Goal: Task Accomplishment & Management: Complete application form

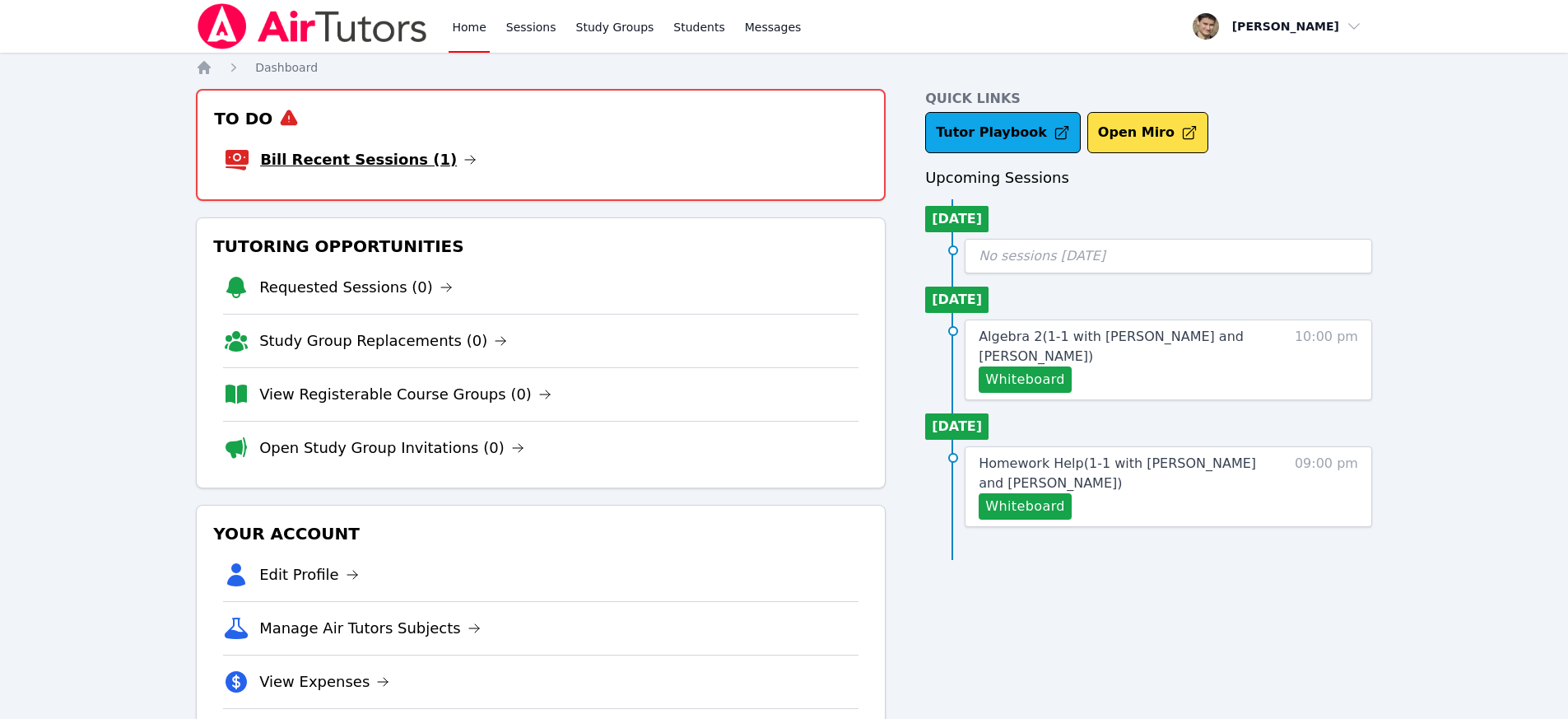
click at [405, 153] on link "Bill Recent Sessions (1)" at bounding box center [368, 159] width 216 height 23
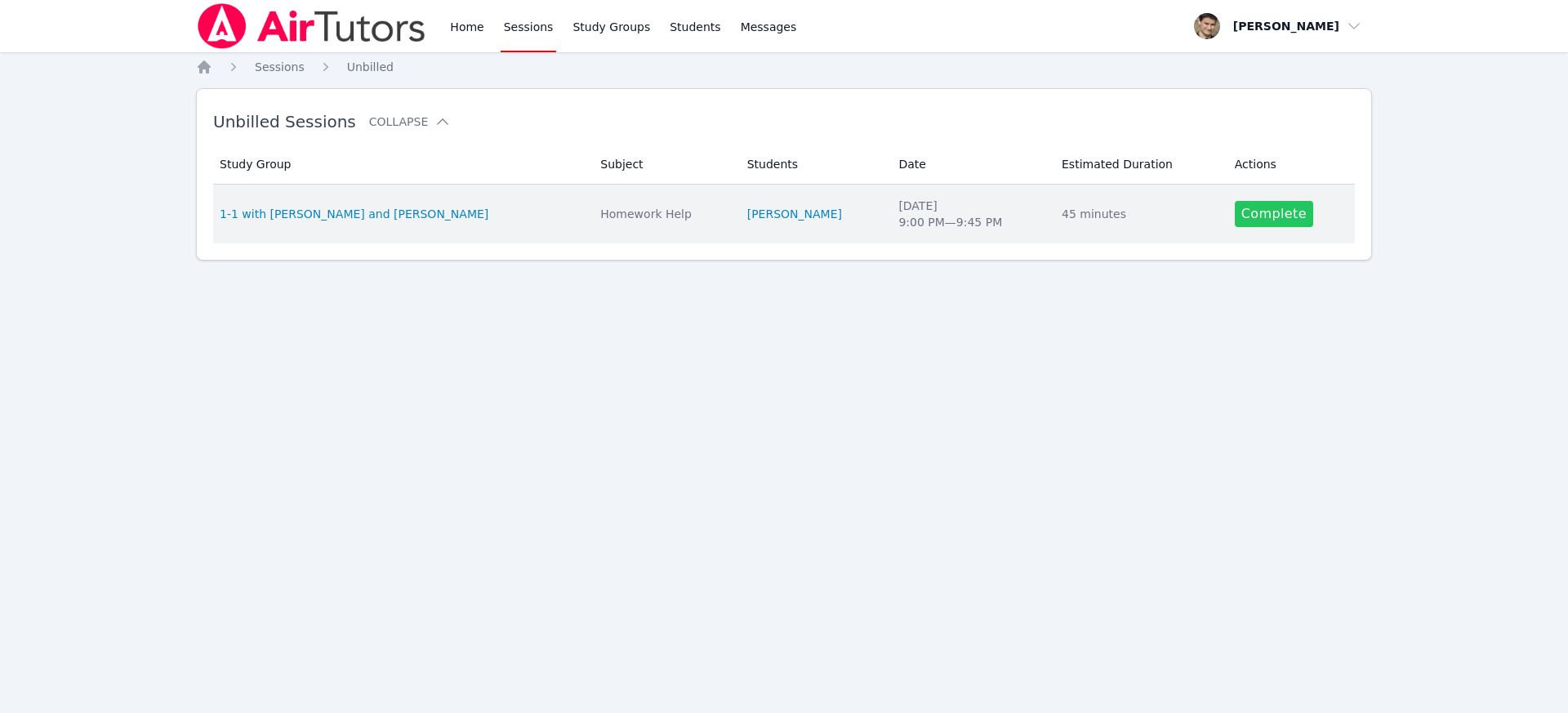
click at [1281, 222] on link "Complete" at bounding box center [1274, 214] width 79 height 26
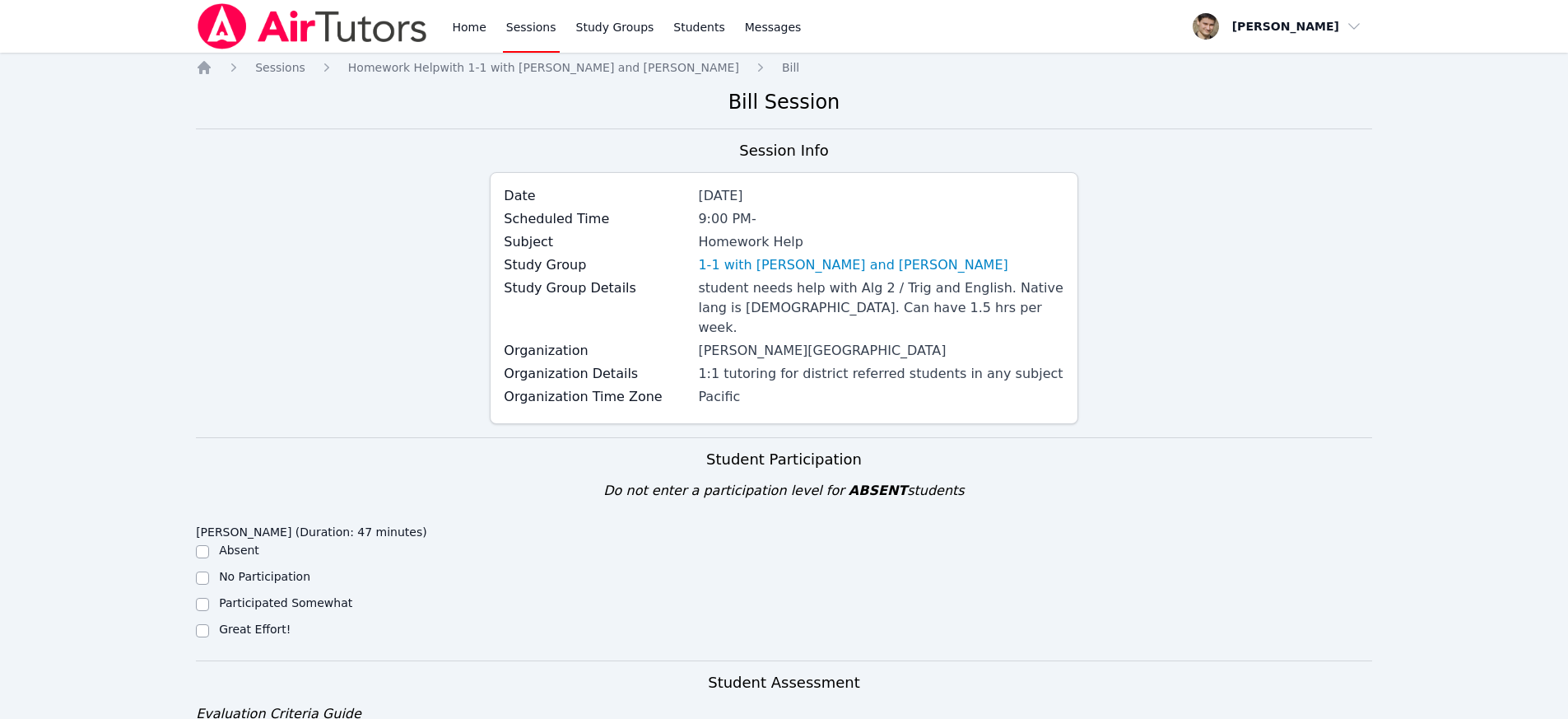
scroll to position [523, 0]
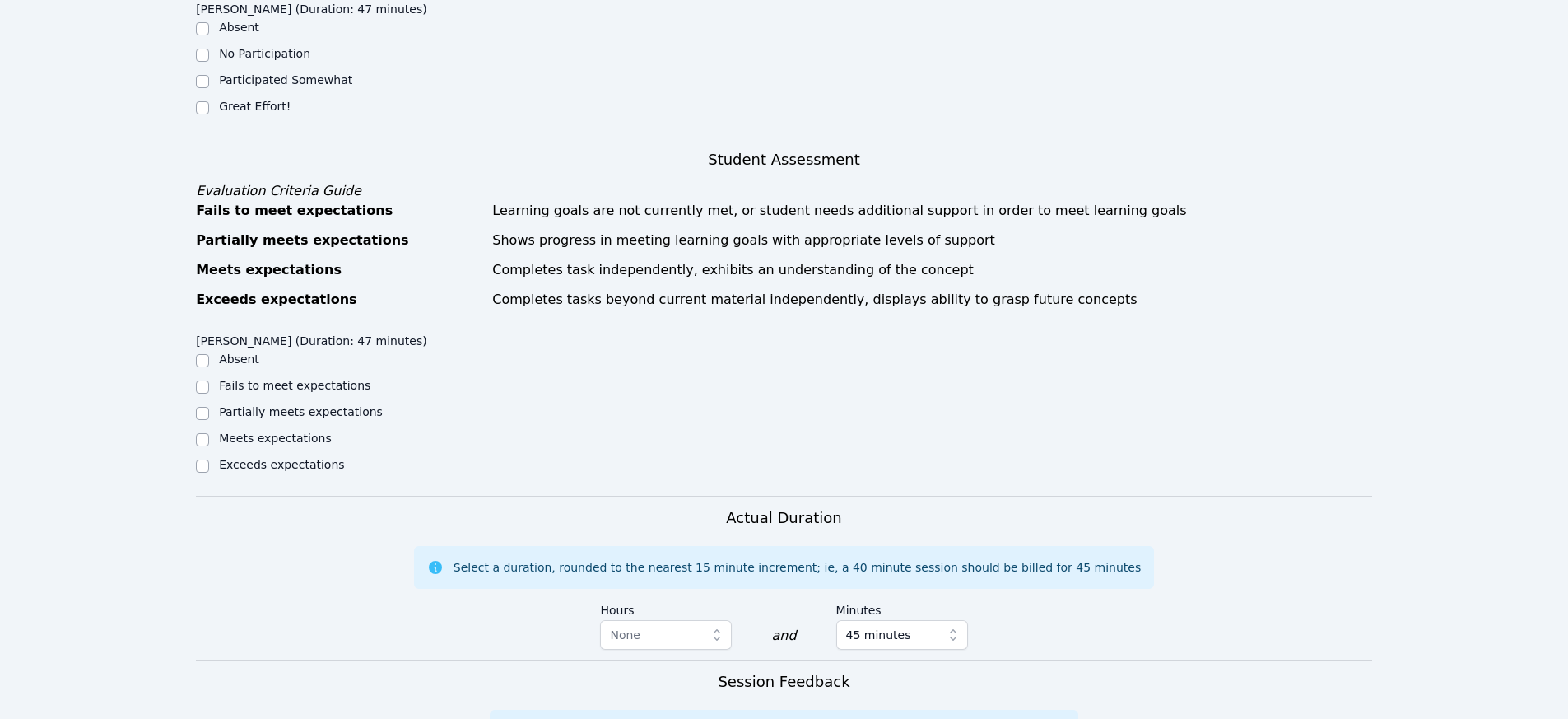
click at [212, 430] on div "Meets expectations" at bounding box center [343, 440] width 294 height 20
click at [206, 433] on input "Meets expectations" at bounding box center [202, 440] width 13 height 13
checkbox input "true"
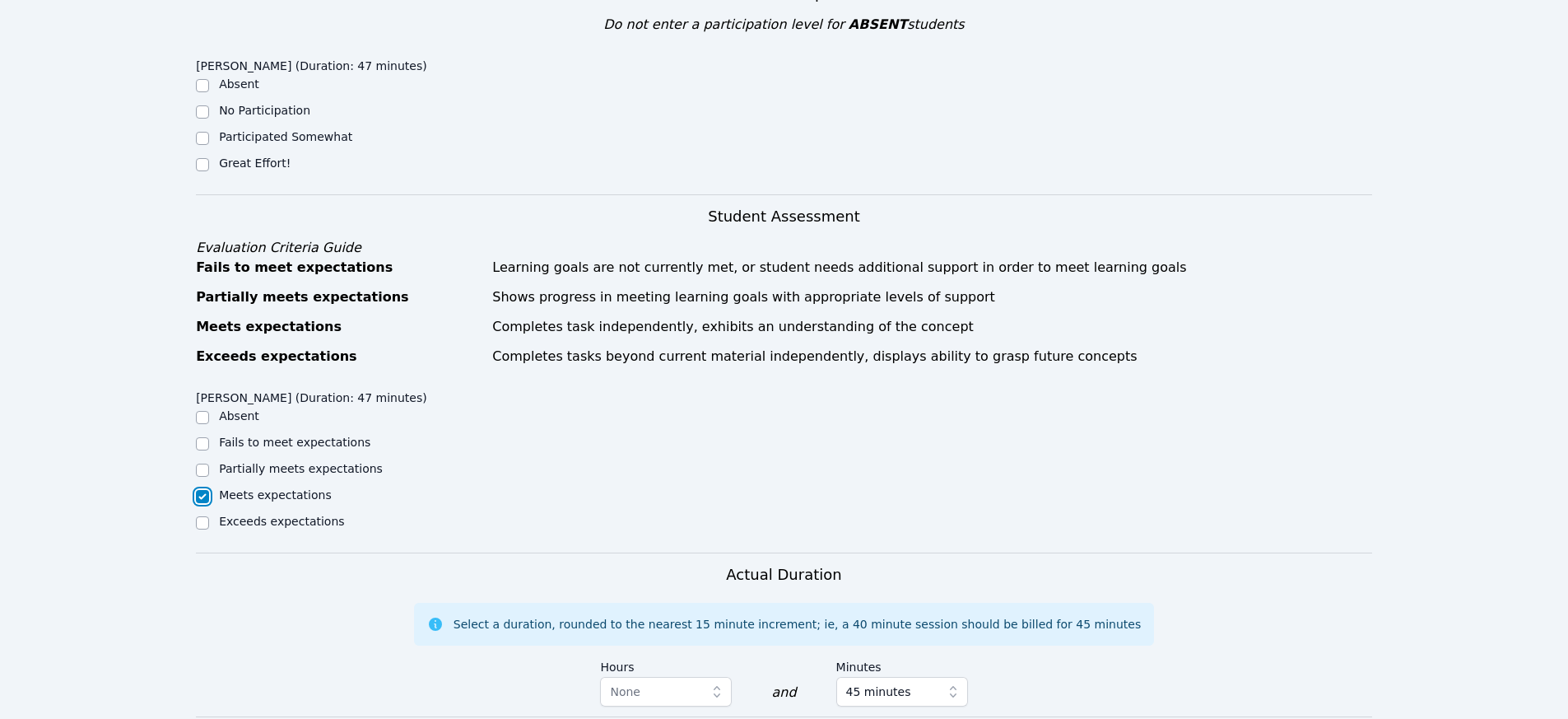
scroll to position [464, 0]
click at [202, 160] on input "Great Effort!" at bounding box center [202, 166] width 13 height 13
checkbox input "true"
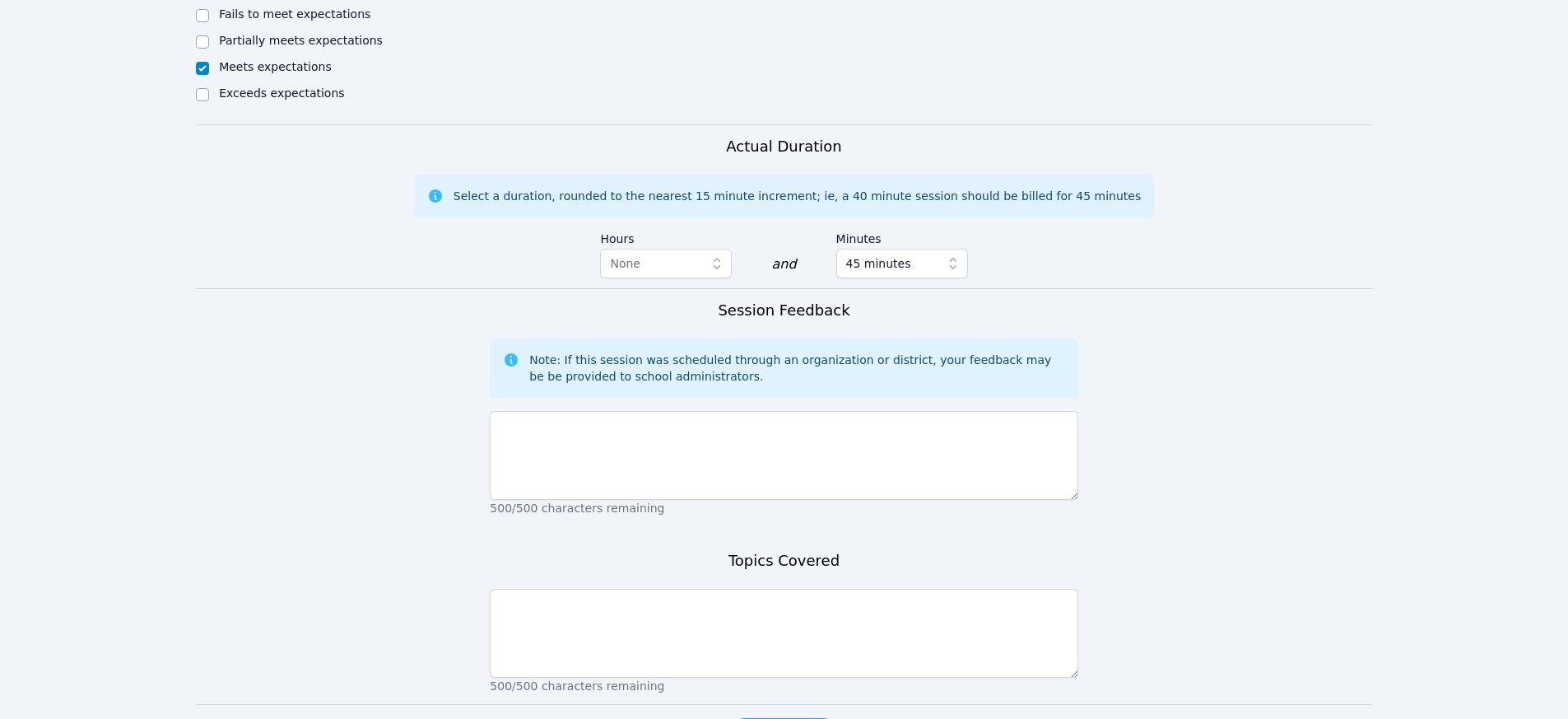
scroll to position [985, 0]
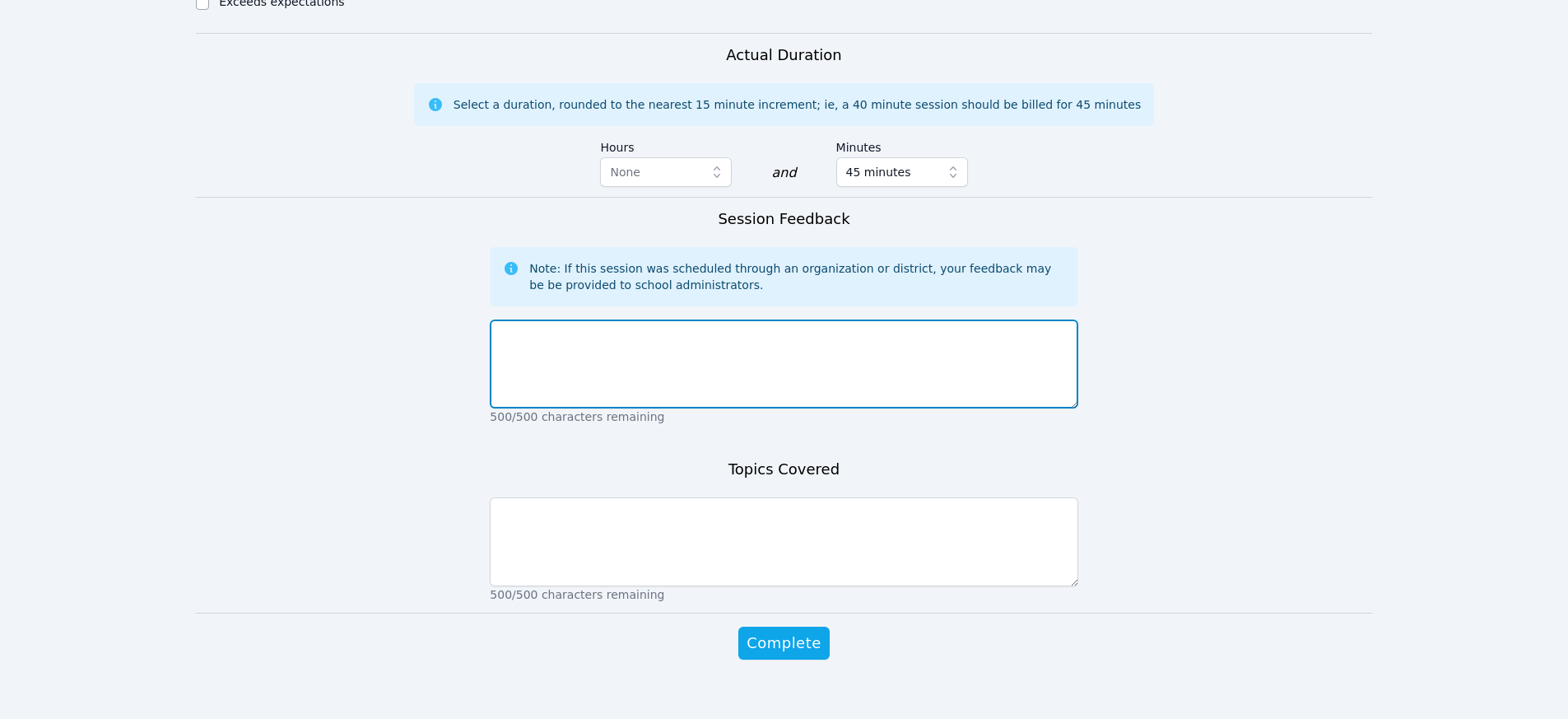
click at [667, 349] on textarea at bounding box center [784, 363] width 587 height 89
type textarea "great session overall. We reviewed the rest of the math homework. She had no En…"
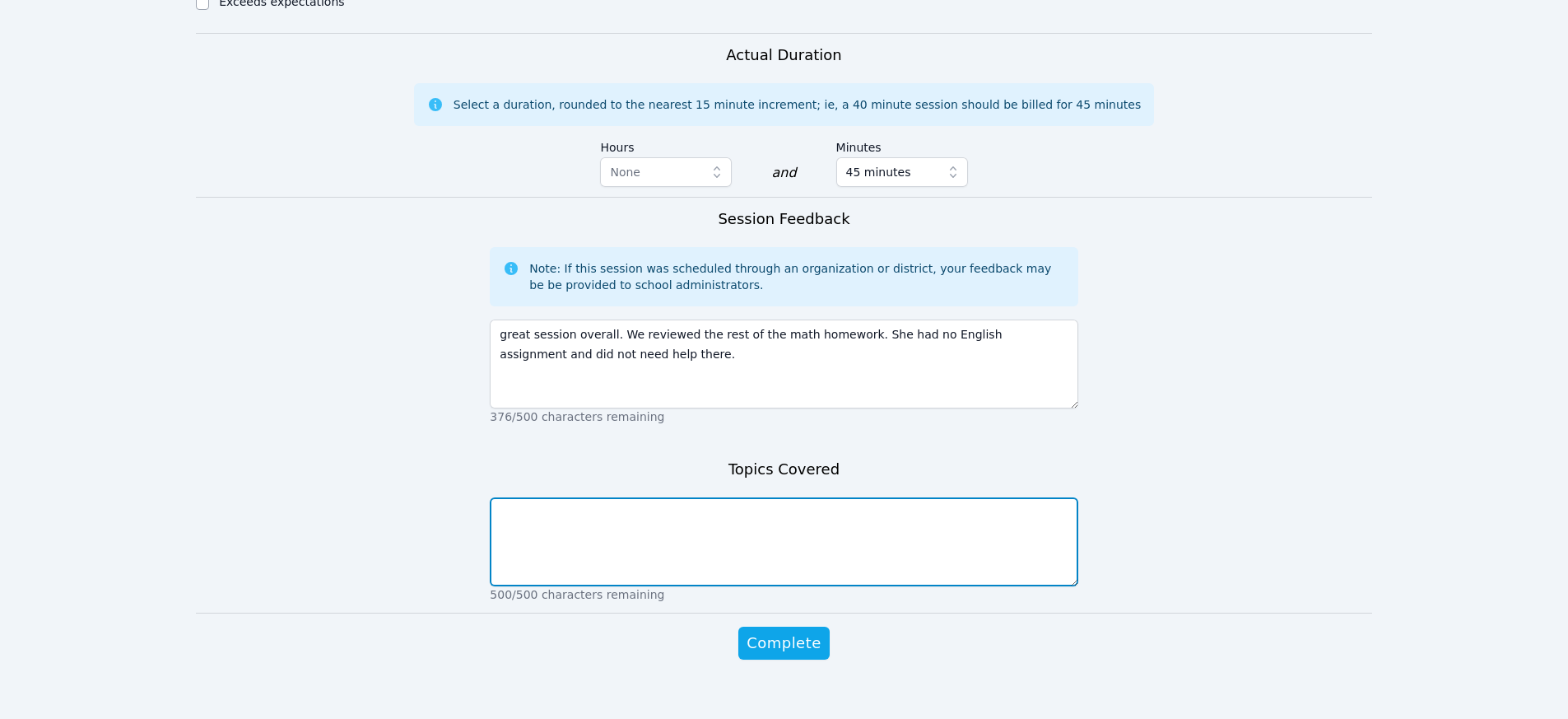
click at [548, 528] on textarea at bounding box center [784, 541] width 587 height 89
type textarea "quadratic equations and graphing them"
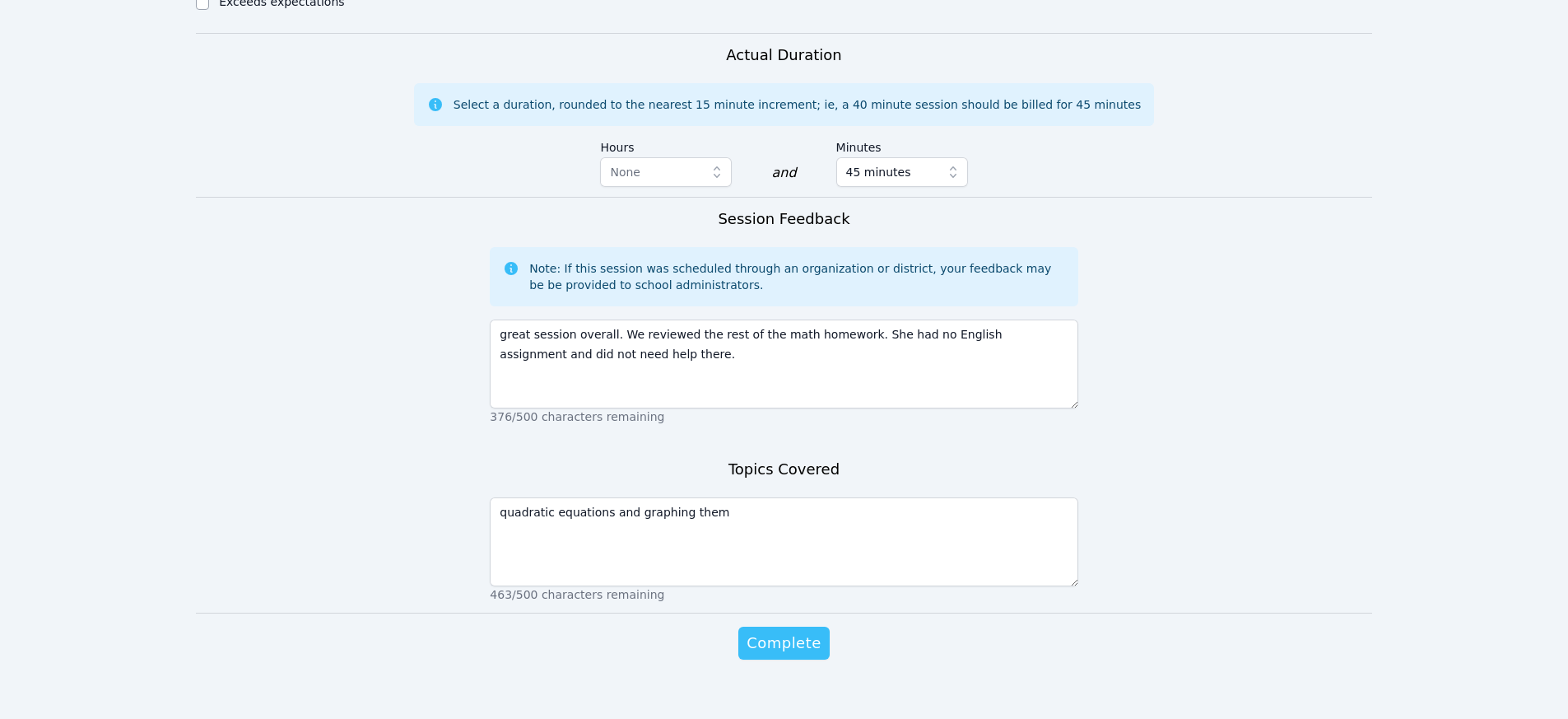
click at [784, 631] on span "Complete" at bounding box center [783, 642] width 74 height 23
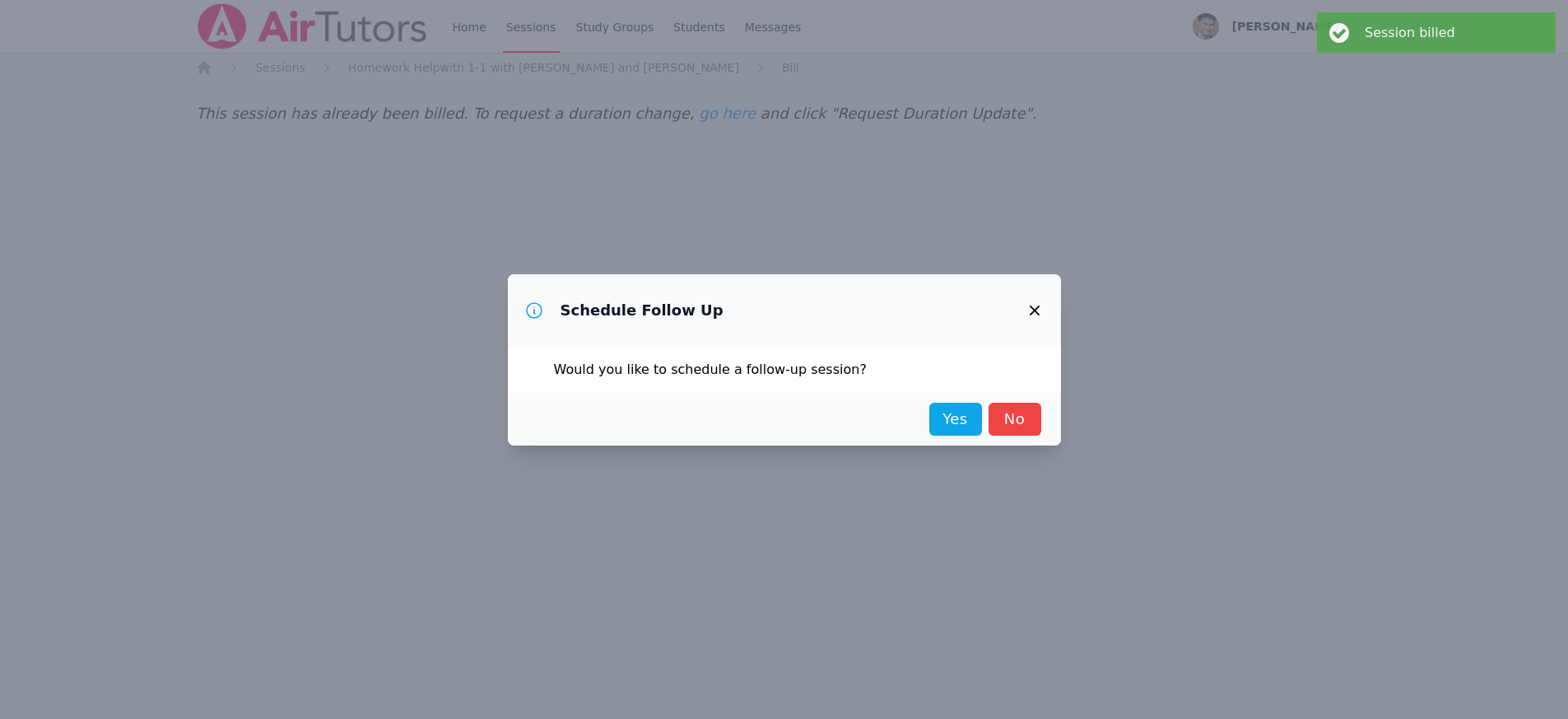
scroll to position [0, 0]
click at [948, 420] on link "Yes" at bounding box center [961, 419] width 53 height 33
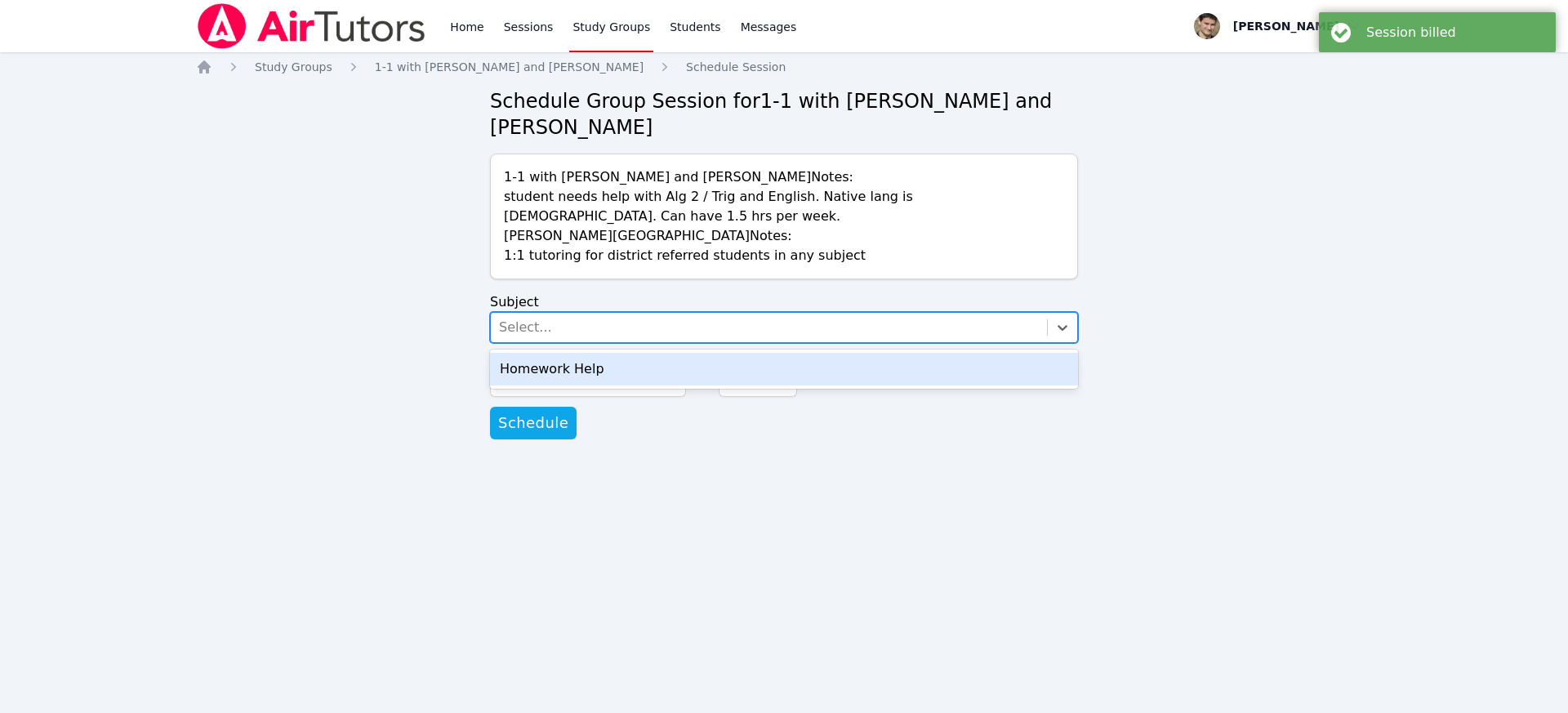
click at [537, 323] on div "Select..." at bounding box center [525, 328] width 53 height 20
click at [534, 363] on div "Homework Help" at bounding box center [784, 369] width 588 height 33
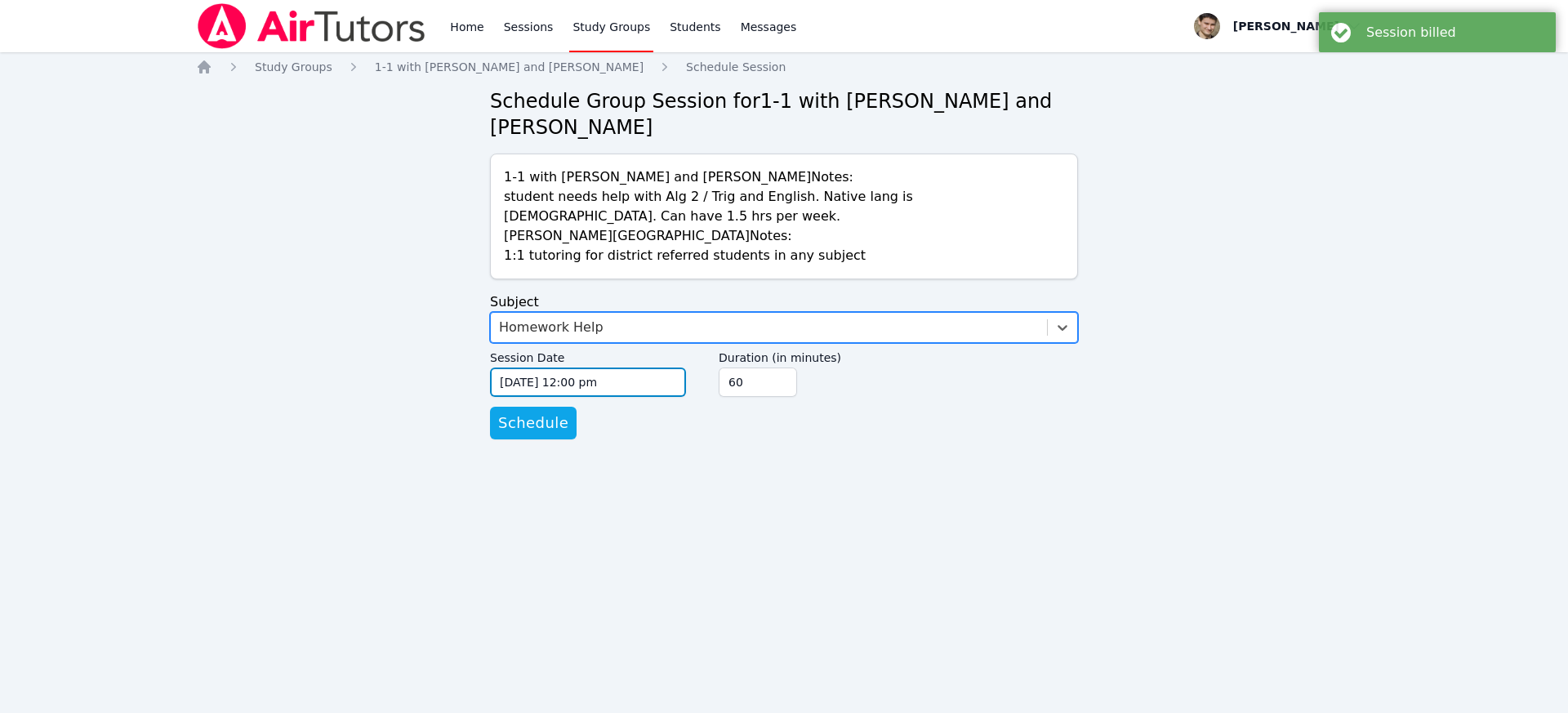
click at [530, 379] on input "09/18/2025 12:00 pm" at bounding box center [588, 382] width 196 height 29
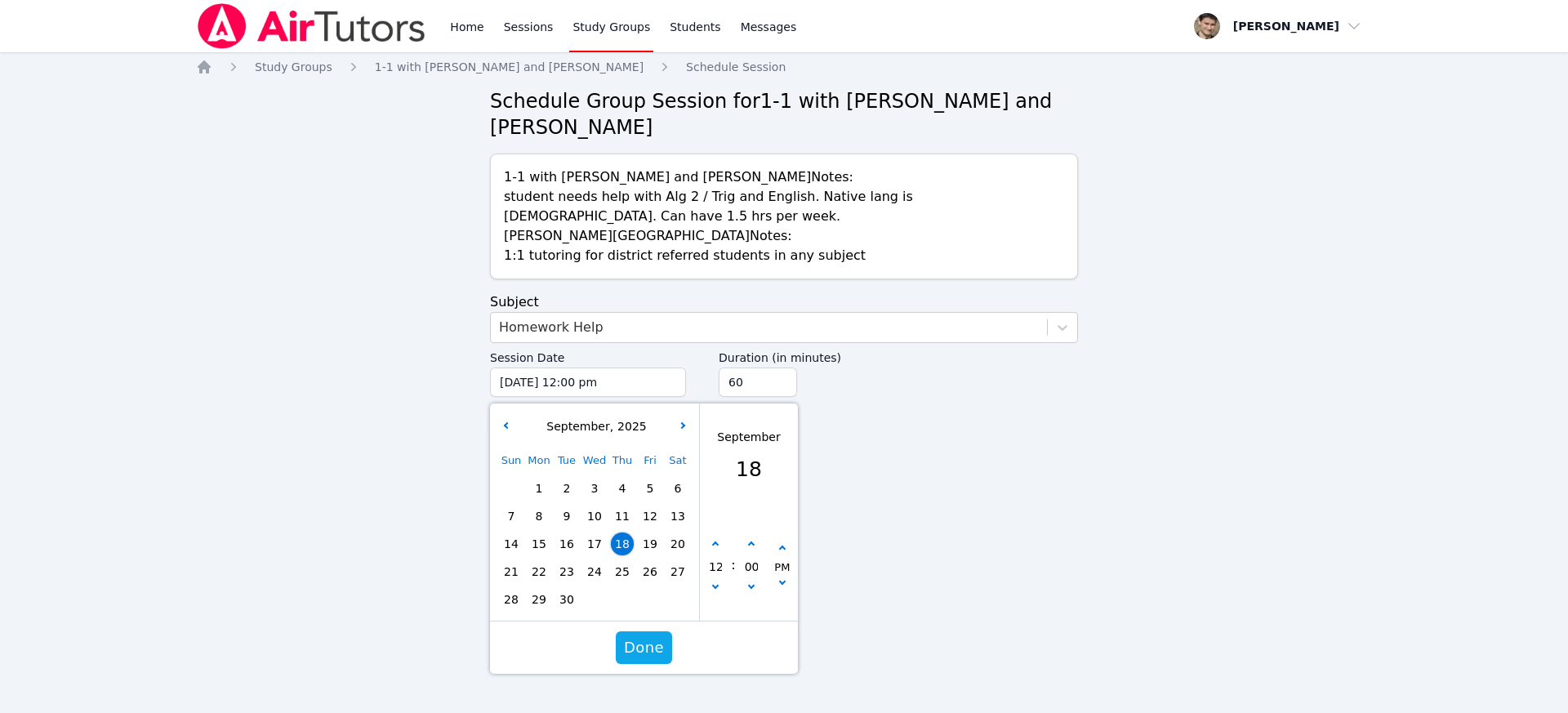
click at [591, 572] on span "24" at bounding box center [594, 571] width 23 height 23
click at [720, 542] on button "button" at bounding box center [715, 545] width 16 height 16
type input "09/24/2025 01:00 pm"
type input "01"
click at [720, 542] on button "button" at bounding box center [715, 545] width 16 height 16
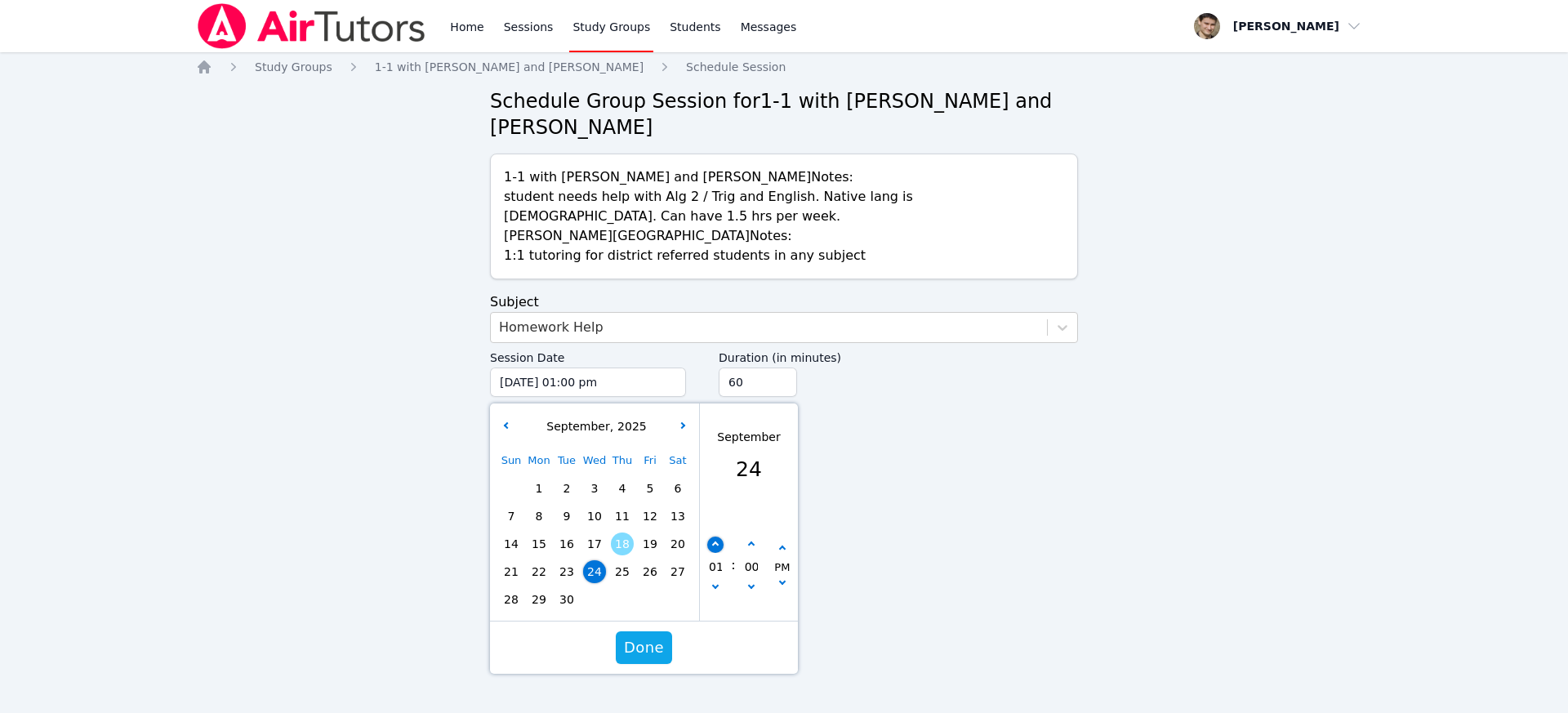
type input "09/24/2025 02:00 pm"
type input "02"
click at [720, 542] on button "button" at bounding box center [715, 545] width 16 height 16
type input "09/24/2025 03:00 pm"
type input "03"
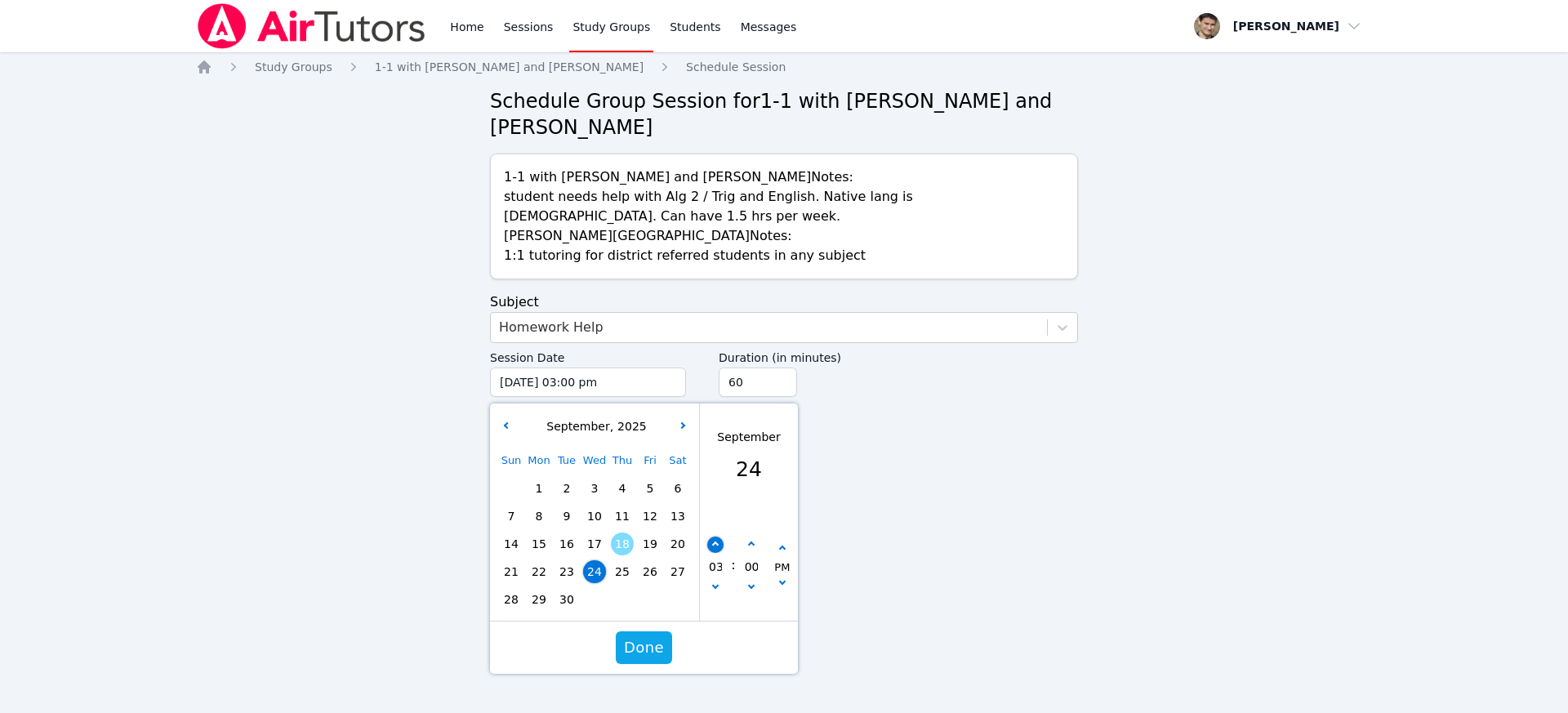
click at [720, 542] on button "button" at bounding box center [715, 545] width 16 height 16
type input "09/24/2025 04:00 pm"
type input "04"
click at [720, 542] on button "button" at bounding box center [715, 545] width 16 height 16
type input "09/24/2025 05:00 pm"
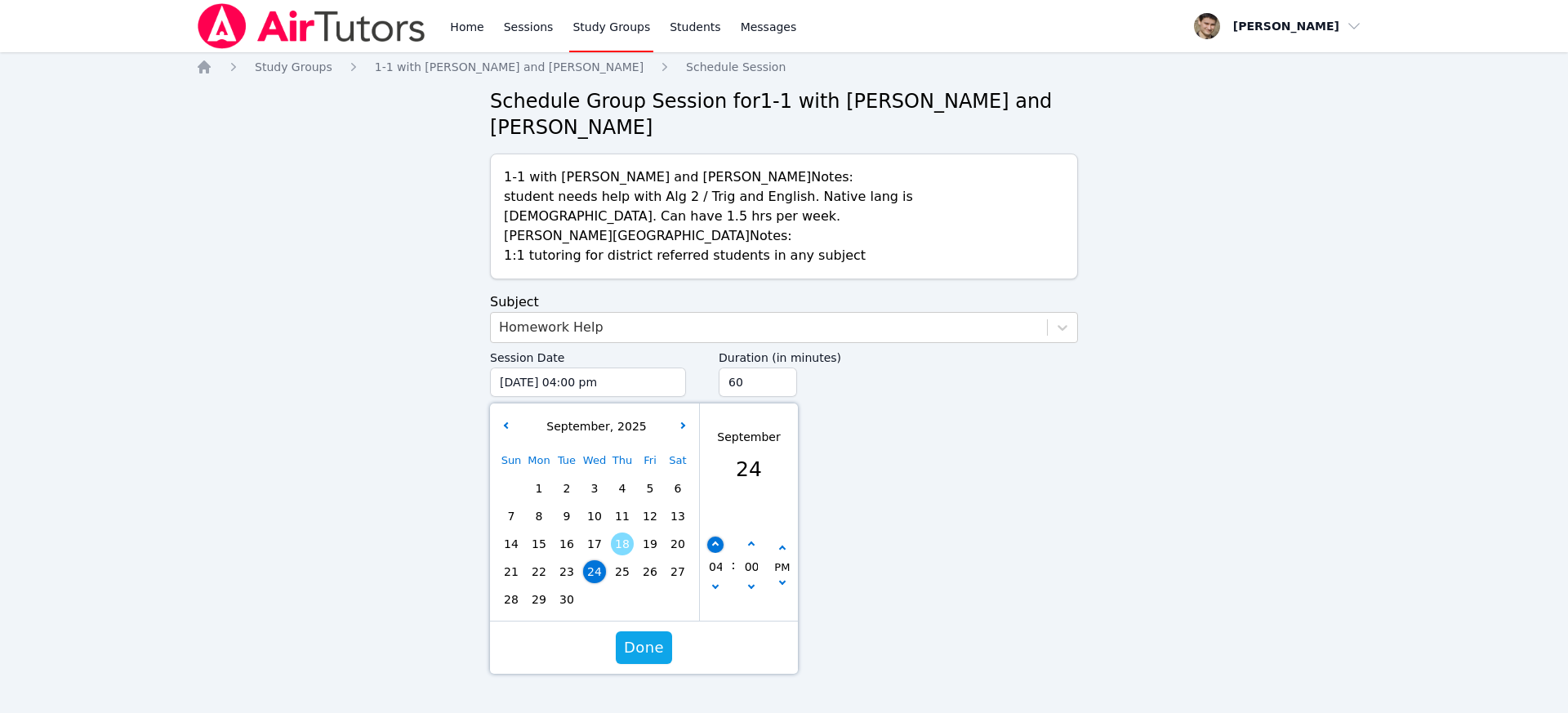
type input "05"
click at [720, 542] on button "button" at bounding box center [715, 545] width 16 height 16
type input "09/24/2025 06:00 pm"
type input "06"
click at [720, 542] on button "button" at bounding box center [715, 545] width 16 height 16
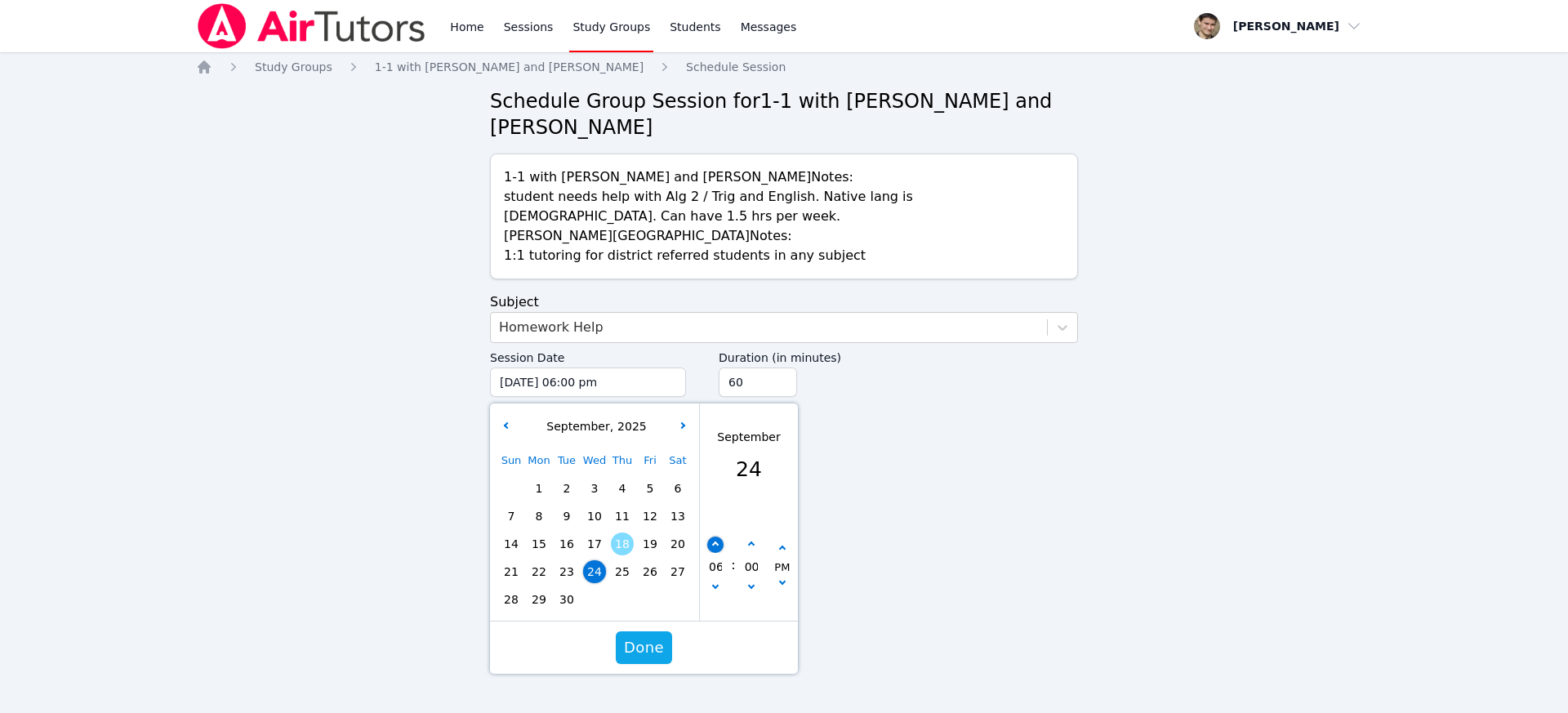
type input "09/24/2025 07:00 pm"
type input "07"
click at [720, 542] on button "button" at bounding box center [715, 545] width 16 height 16
type input "09/24/2025 08:00 pm"
type input "08"
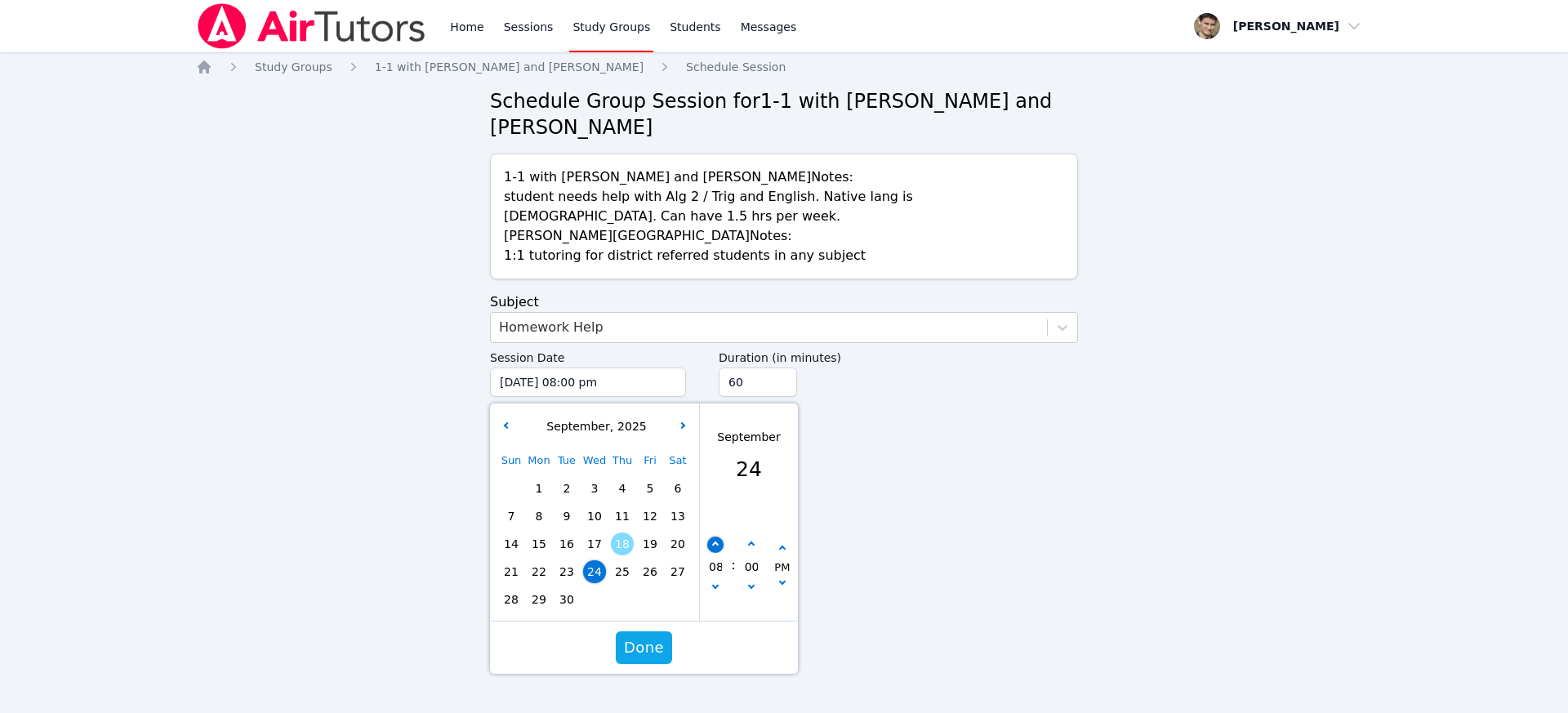
click at [720, 542] on button "button" at bounding box center [715, 545] width 16 height 16
type input "09/24/2025 09:00 pm"
type input "09"
click at [720, 542] on button "button" at bounding box center [715, 545] width 16 height 16
type input "09/24/2025 10:00 pm"
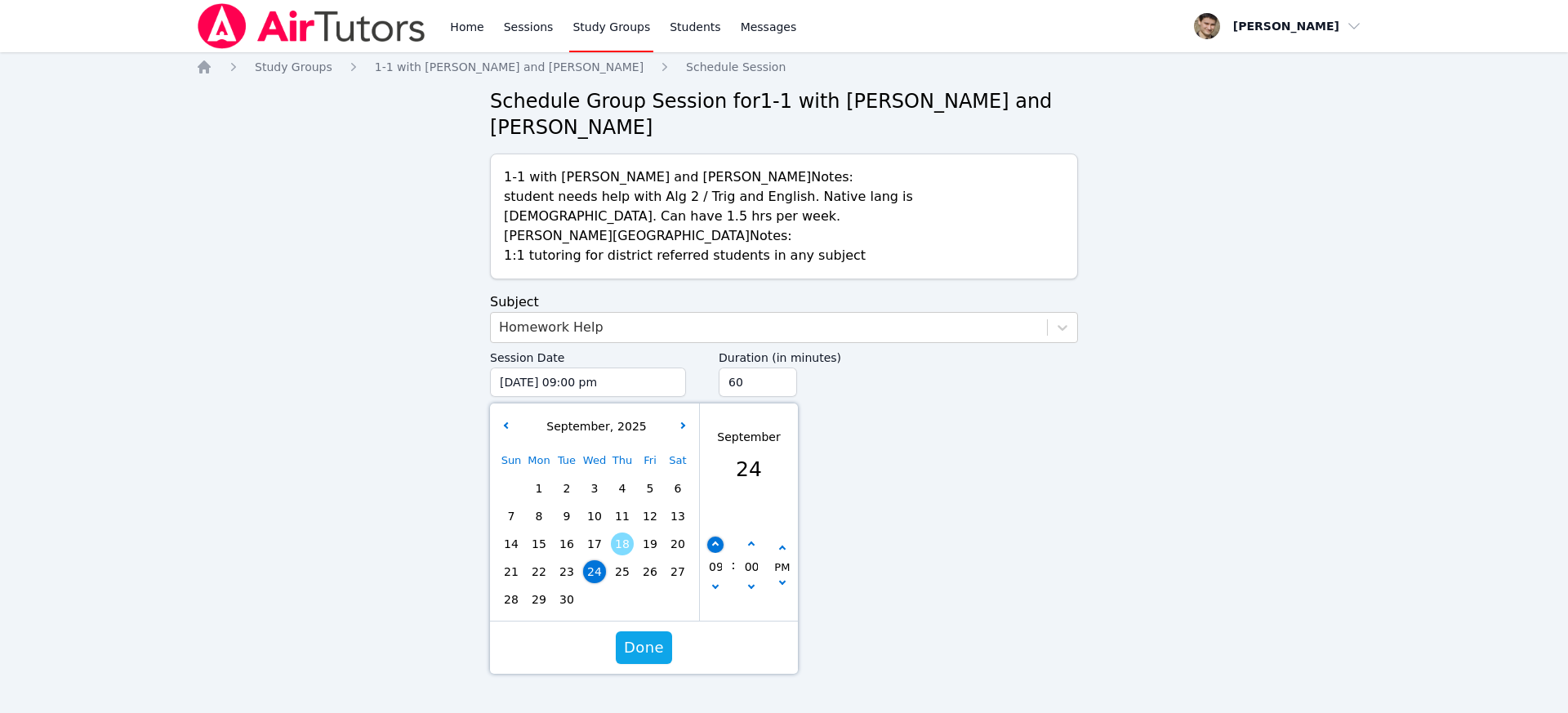
type input "10"
click at [713, 585] on icon "button" at bounding box center [715, 585] width 6 height 6
type input "09/24/2025 09:00 pm"
type input "09"
click at [635, 651] on span "Done" at bounding box center [644, 647] width 40 height 23
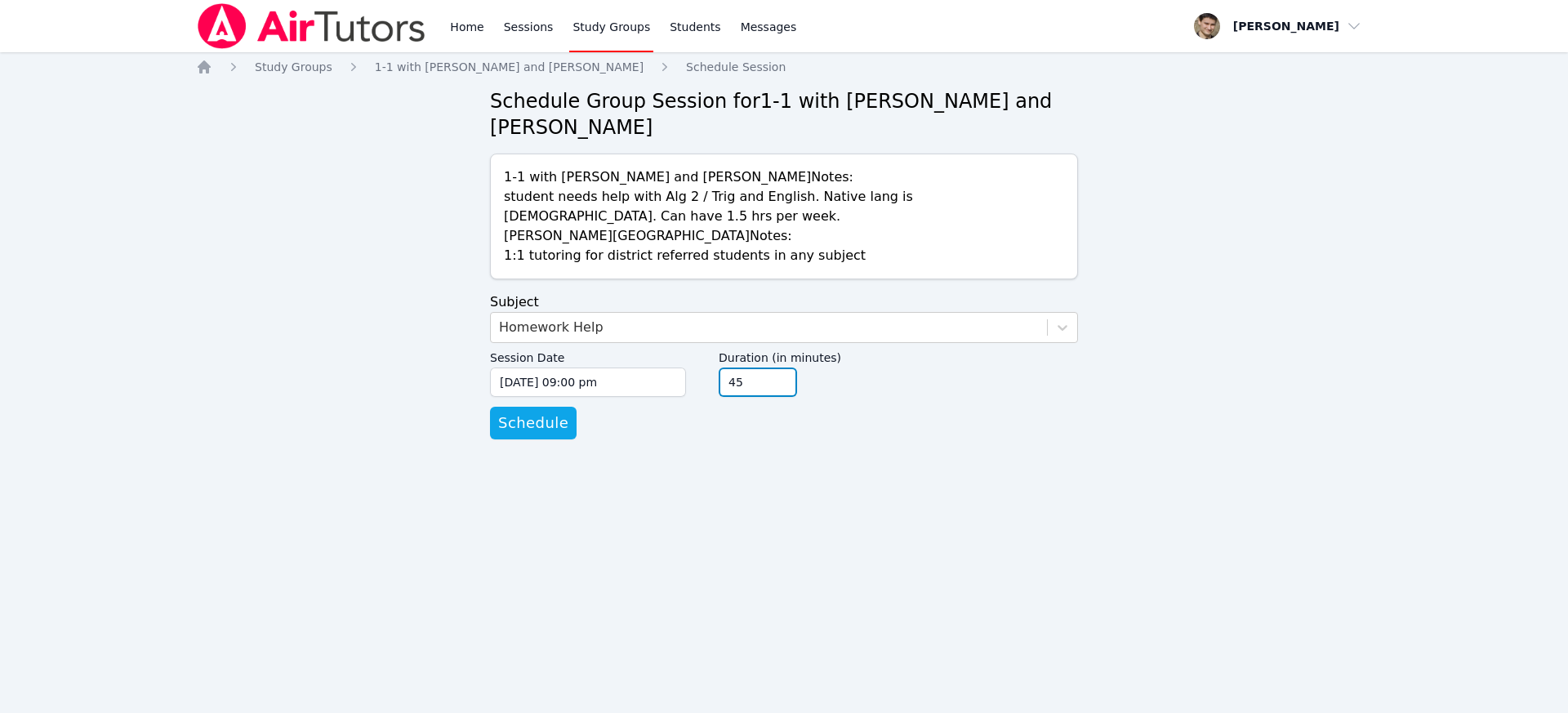
type input "45"
click at [785, 386] on input "45" at bounding box center [758, 382] width 79 height 29
click at [536, 422] on span "Schedule" at bounding box center [533, 423] width 71 height 23
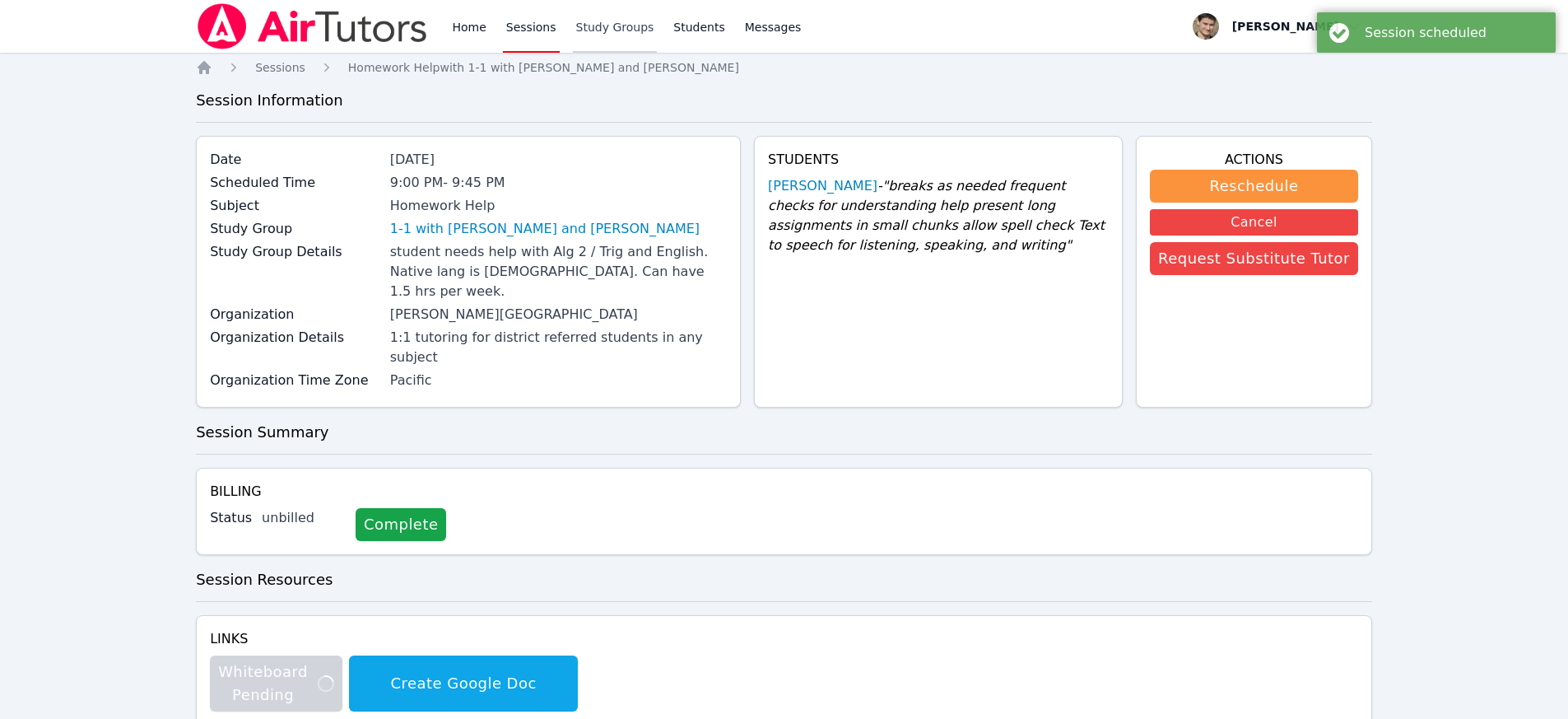
click at [609, 22] on link "Study Groups" at bounding box center [615, 26] width 85 height 53
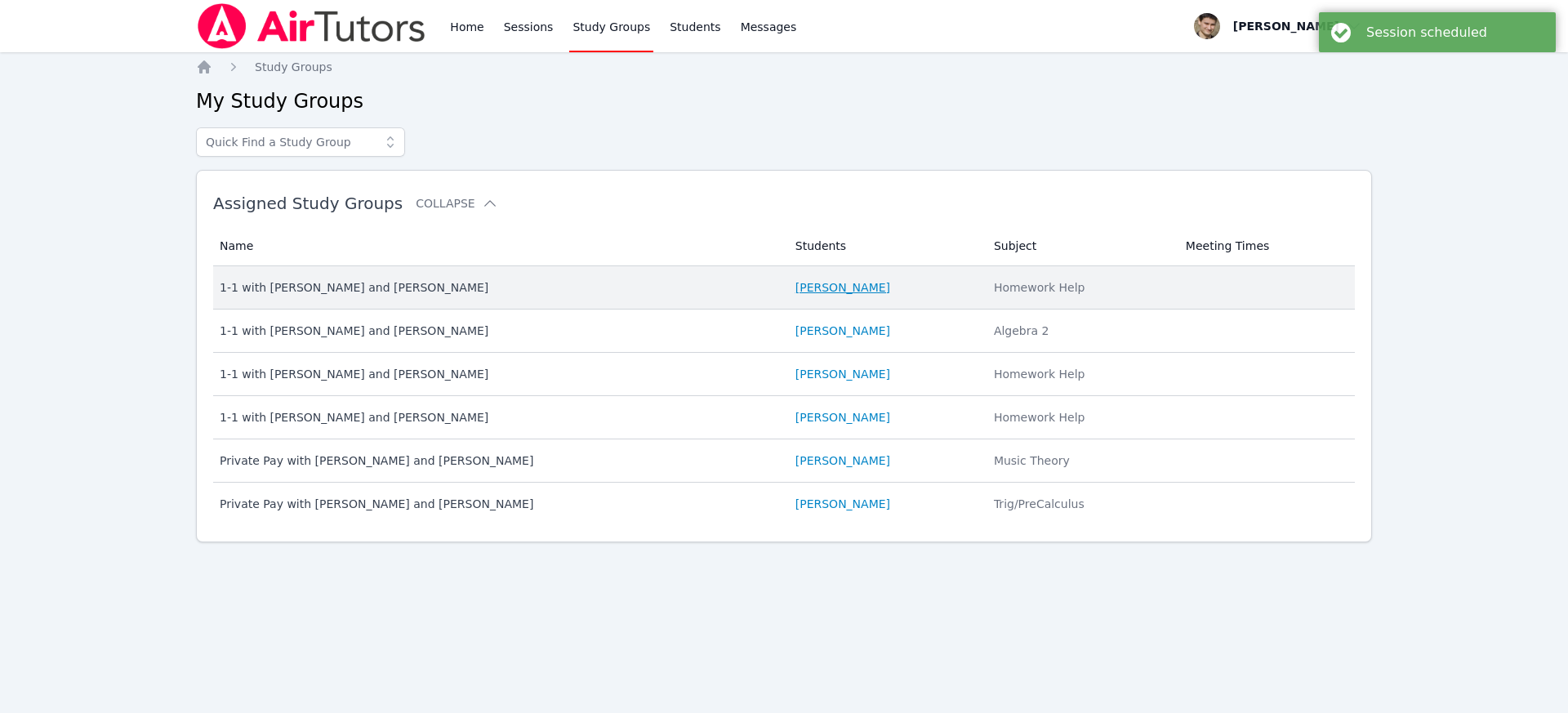
click at [838, 289] on link "Zara Aglaganova" at bounding box center [843, 288] width 95 height 16
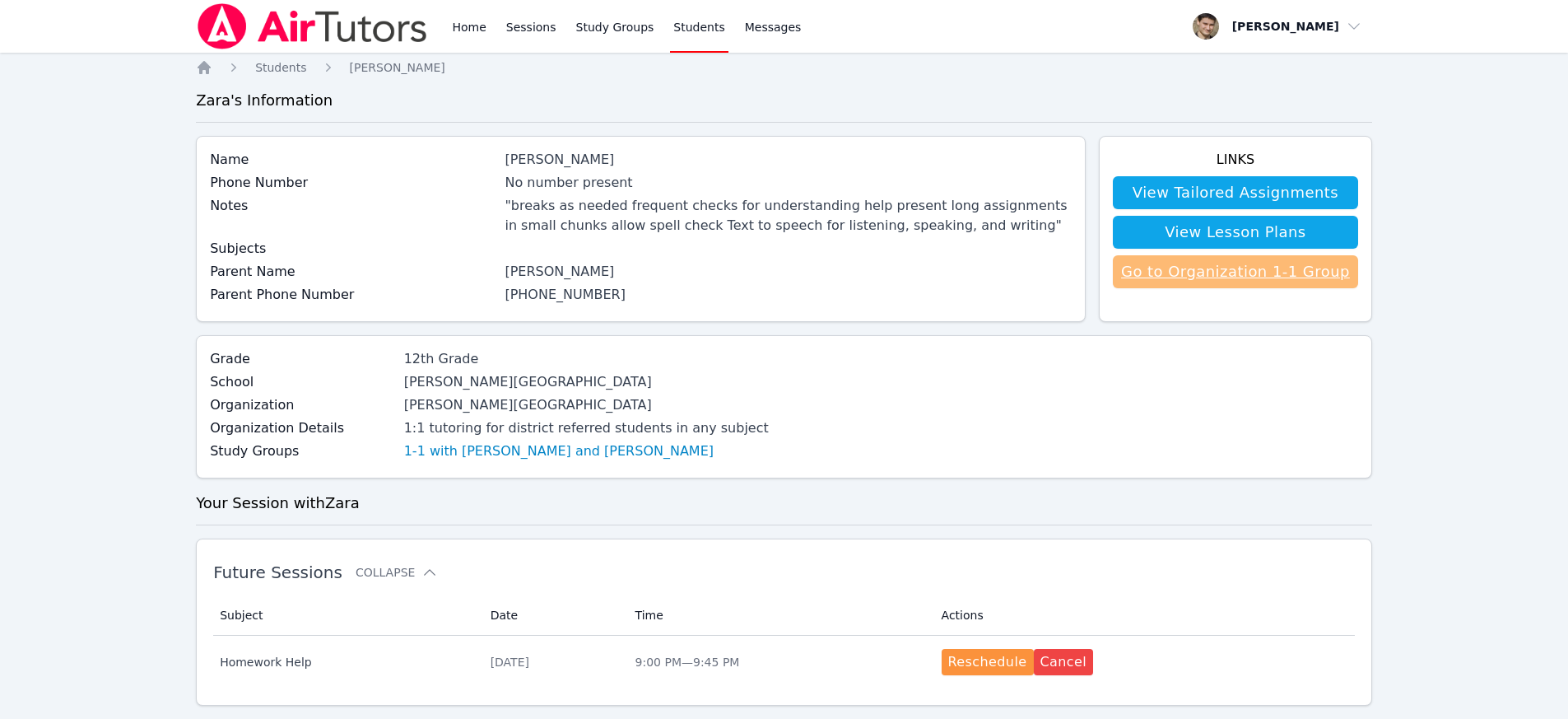
click at [1229, 276] on link "Go to Organization 1-1 Group" at bounding box center [1235, 272] width 245 height 33
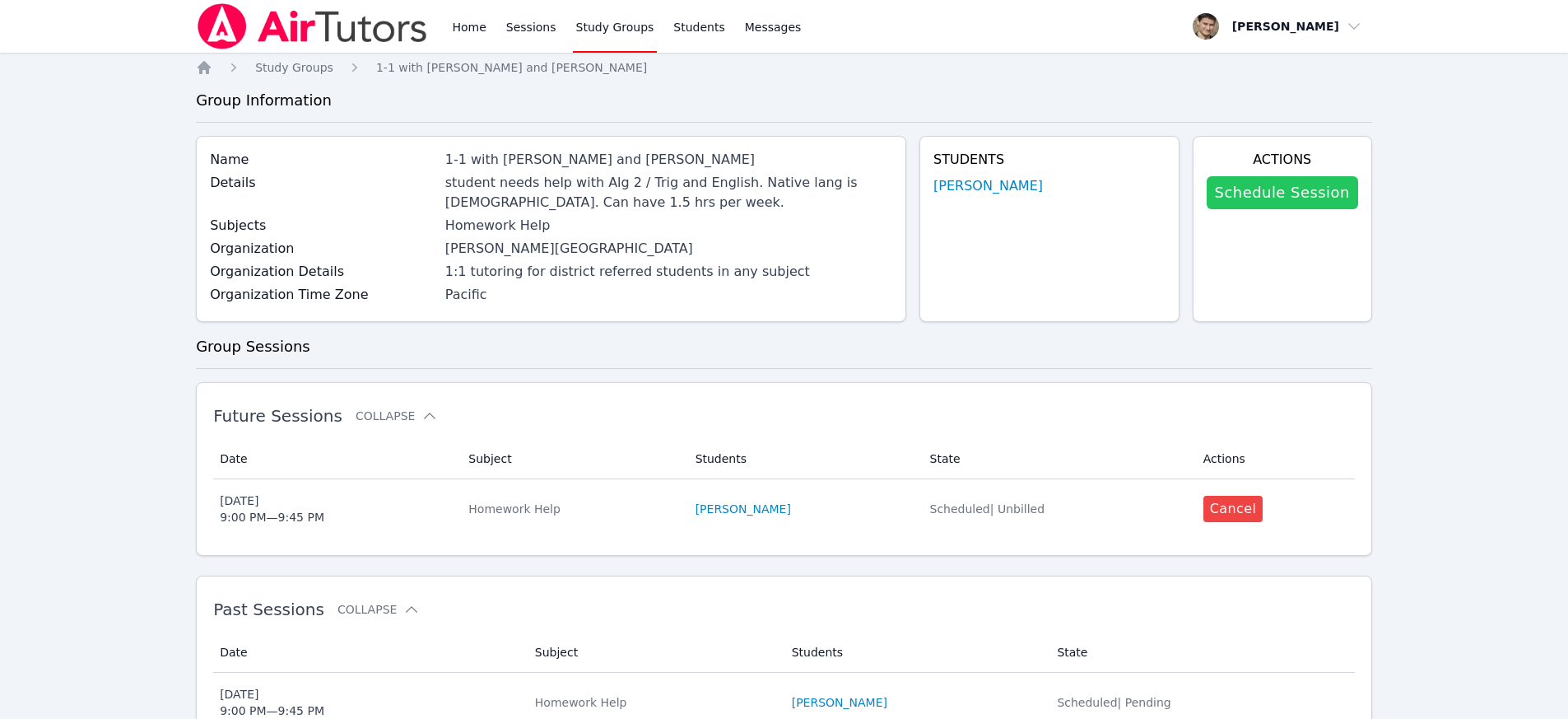
click at [1287, 191] on link "Schedule Session" at bounding box center [1282, 193] width 151 height 33
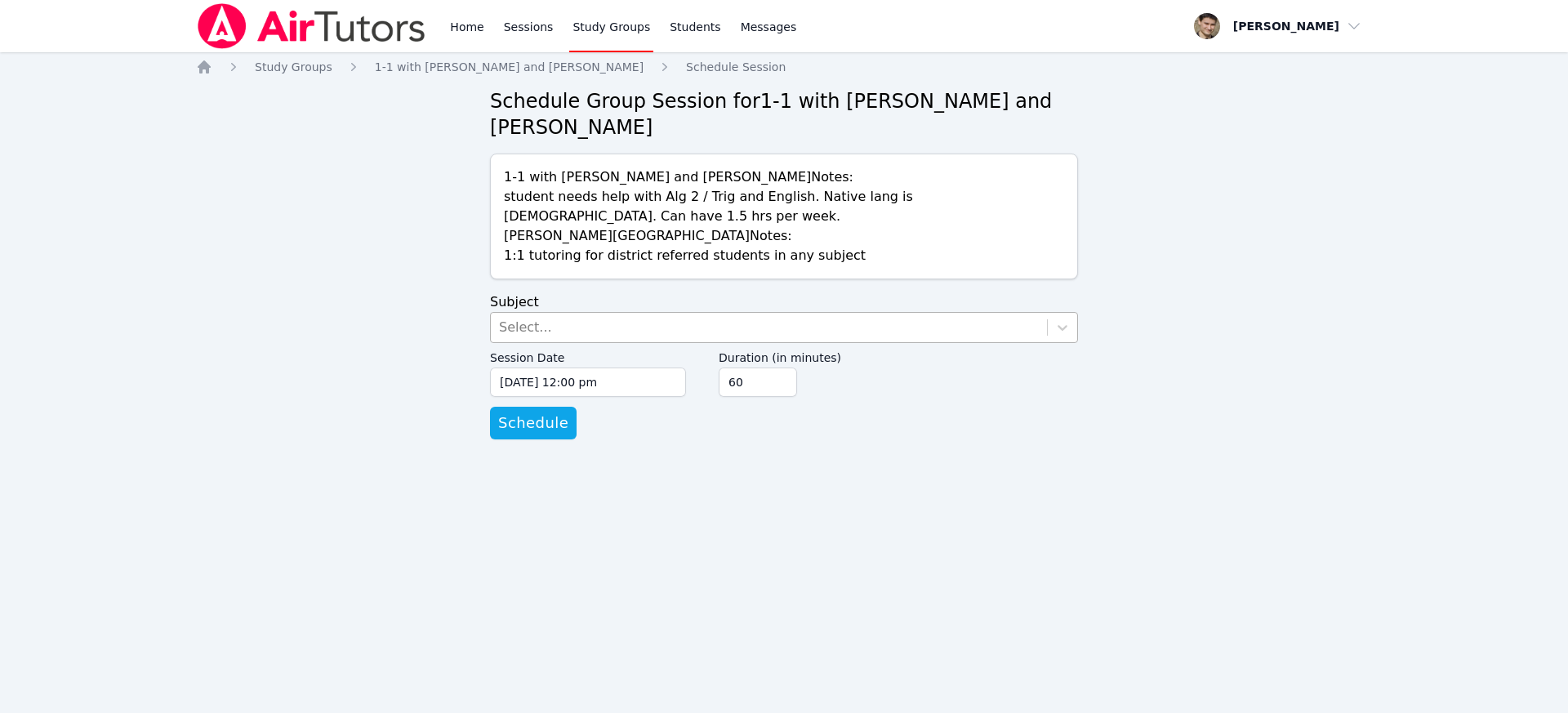
click at [566, 334] on div "Select..." at bounding box center [769, 328] width 556 height 29
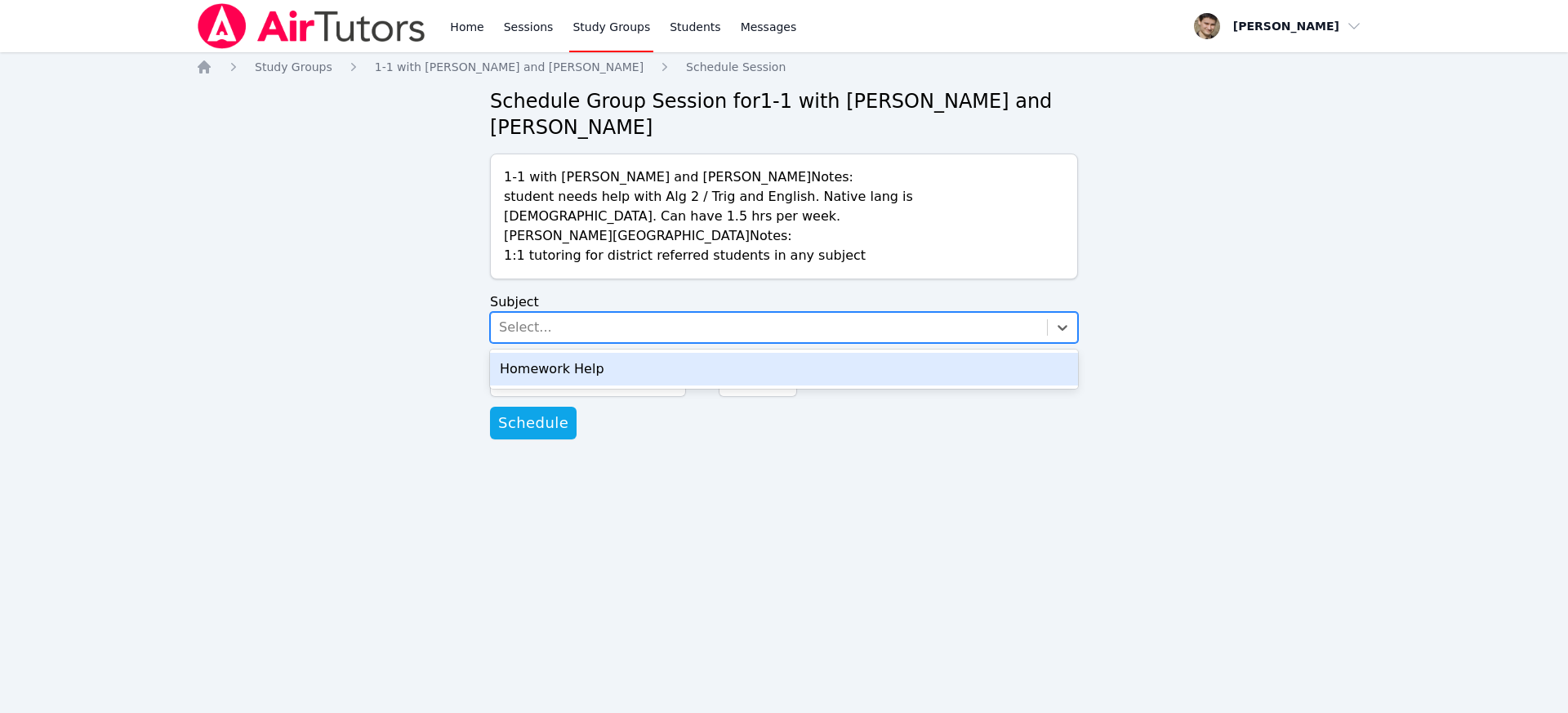
click at [559, 368] on div "Homework Help" at bounding box center [784, 369] width 588 height 33
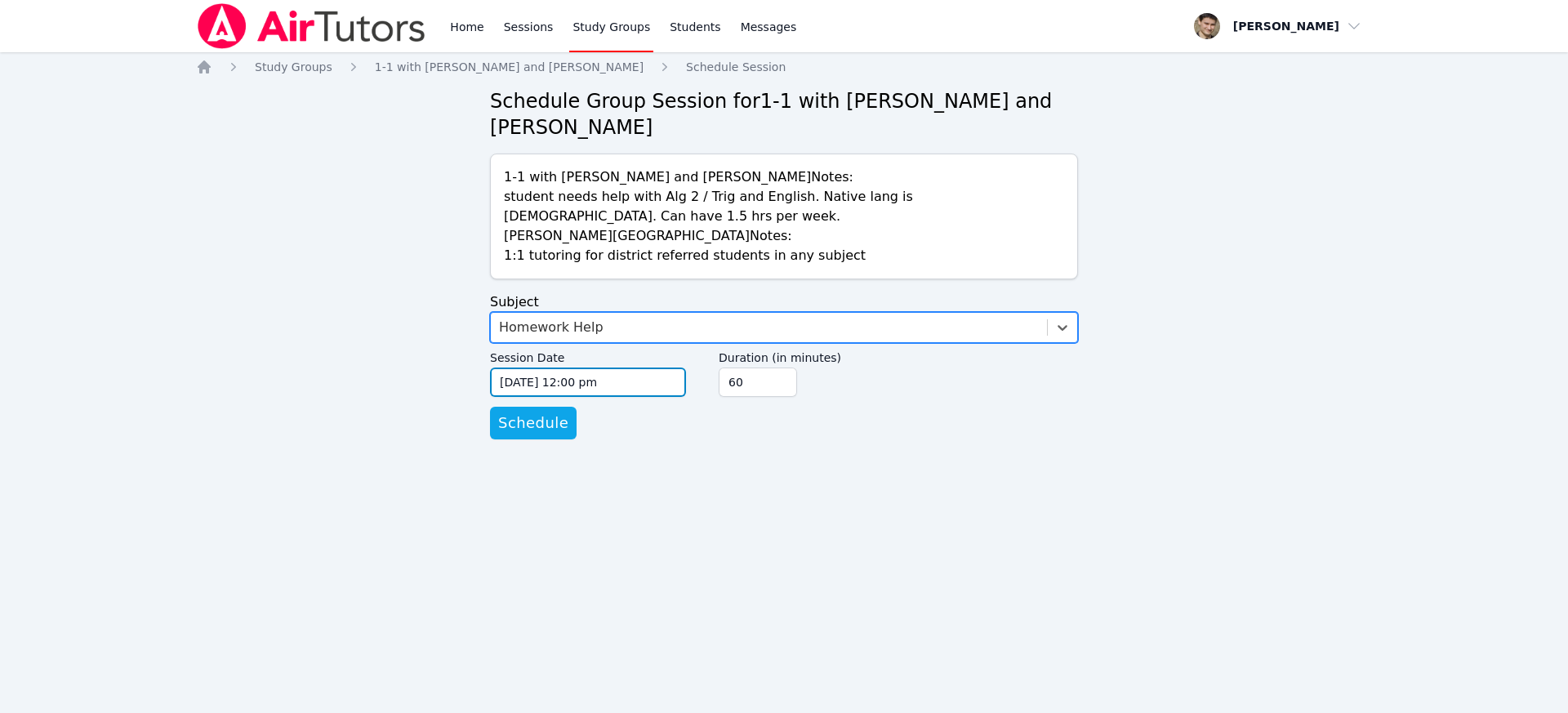
click at [547, 389] on input "09/18/2025 12:00 pm" at bounding box center [588, 382] width 196 height 29
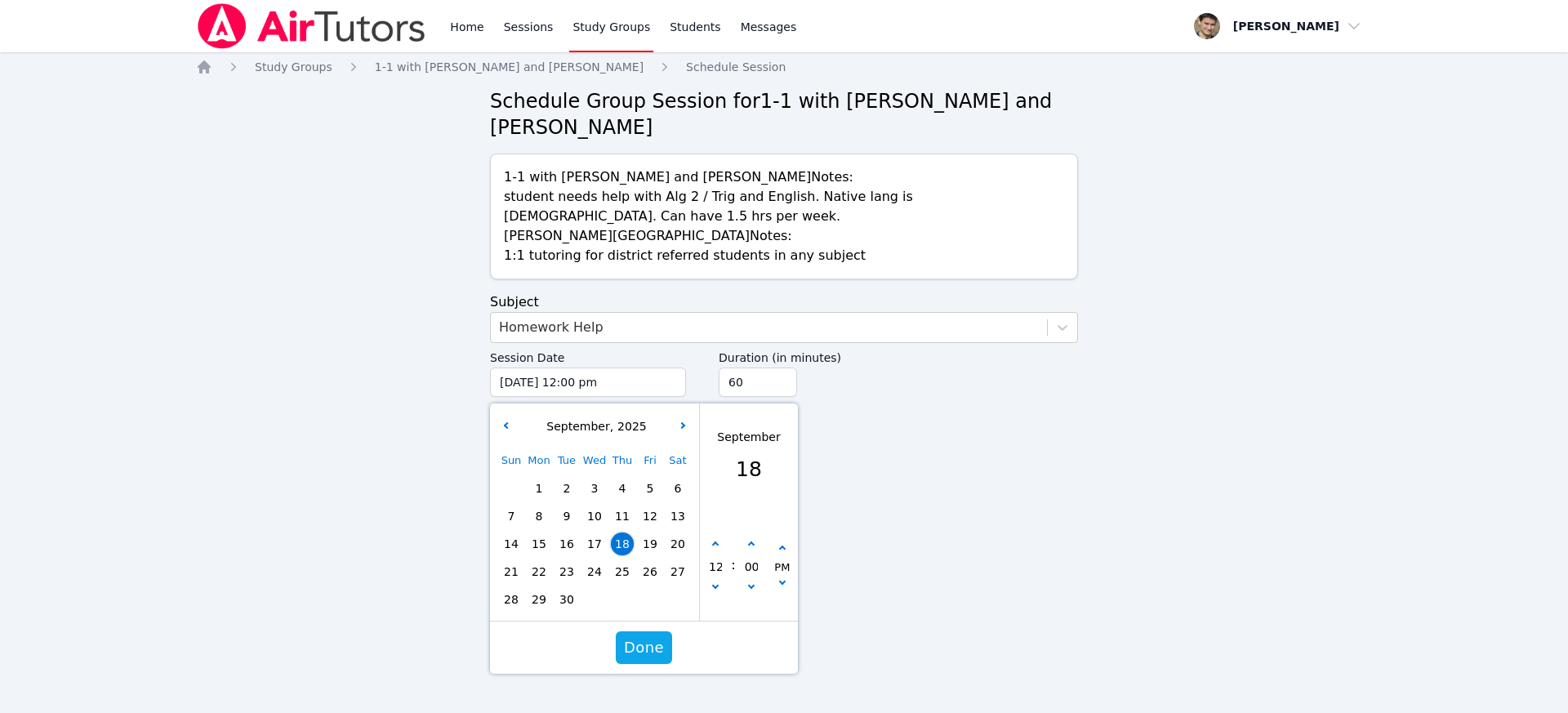
click at [622, 575] on span "25" at bounding box center [622, 571] width 23 height 23
click at [716, 543] on icon "button" at bounding box center [715, 544] width 6 height 6
type input "09/25/2025 01:00 pm"
type input "01"
click at [716, 543] on icon "button" at bounding box center [715, 544] width 6 height 6
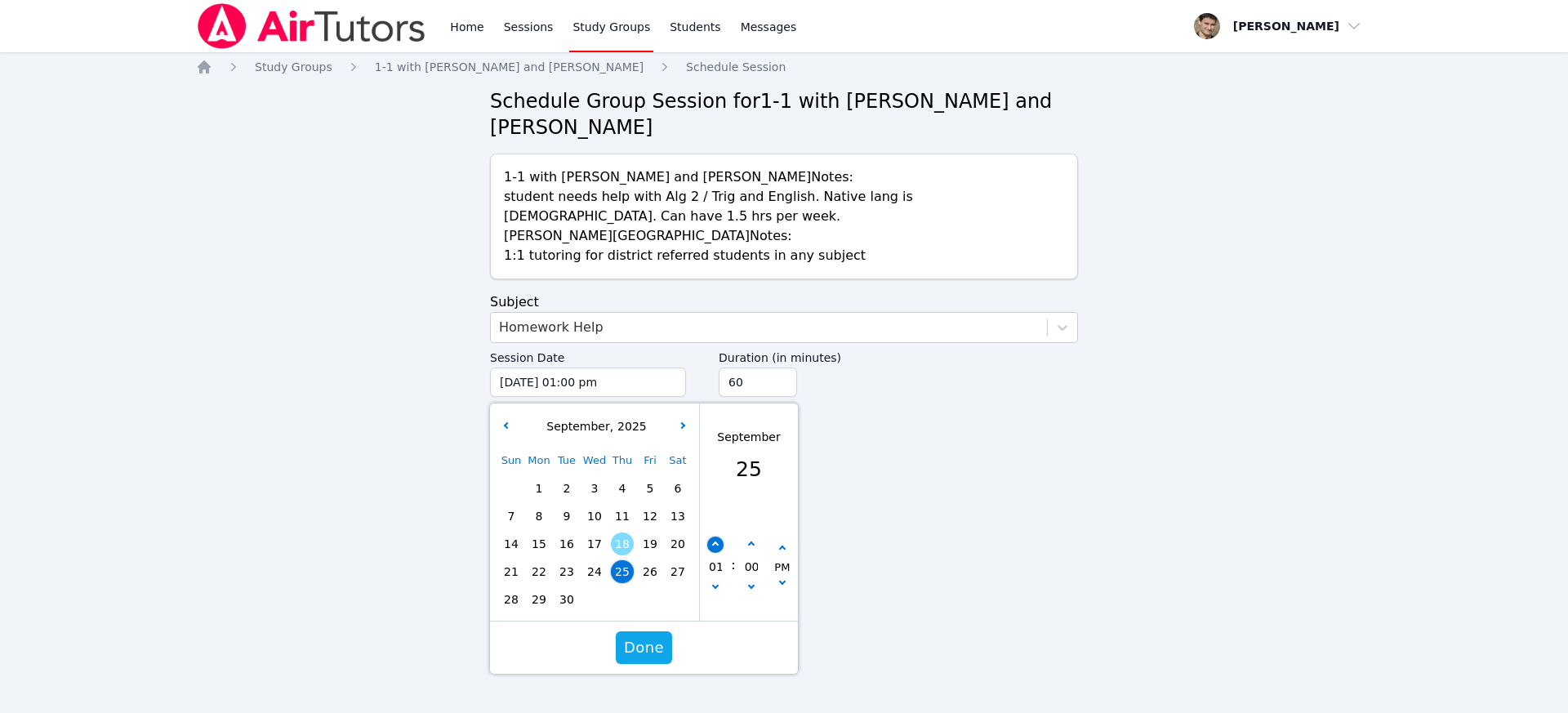
type input "09/25/2025 02:00 pm"
type input "02"
click at [716, 543] on icon "button" at bounding box center [715, 544] width 6 height 6
type input "09/25/2025 03:00 pm"
type input "03"
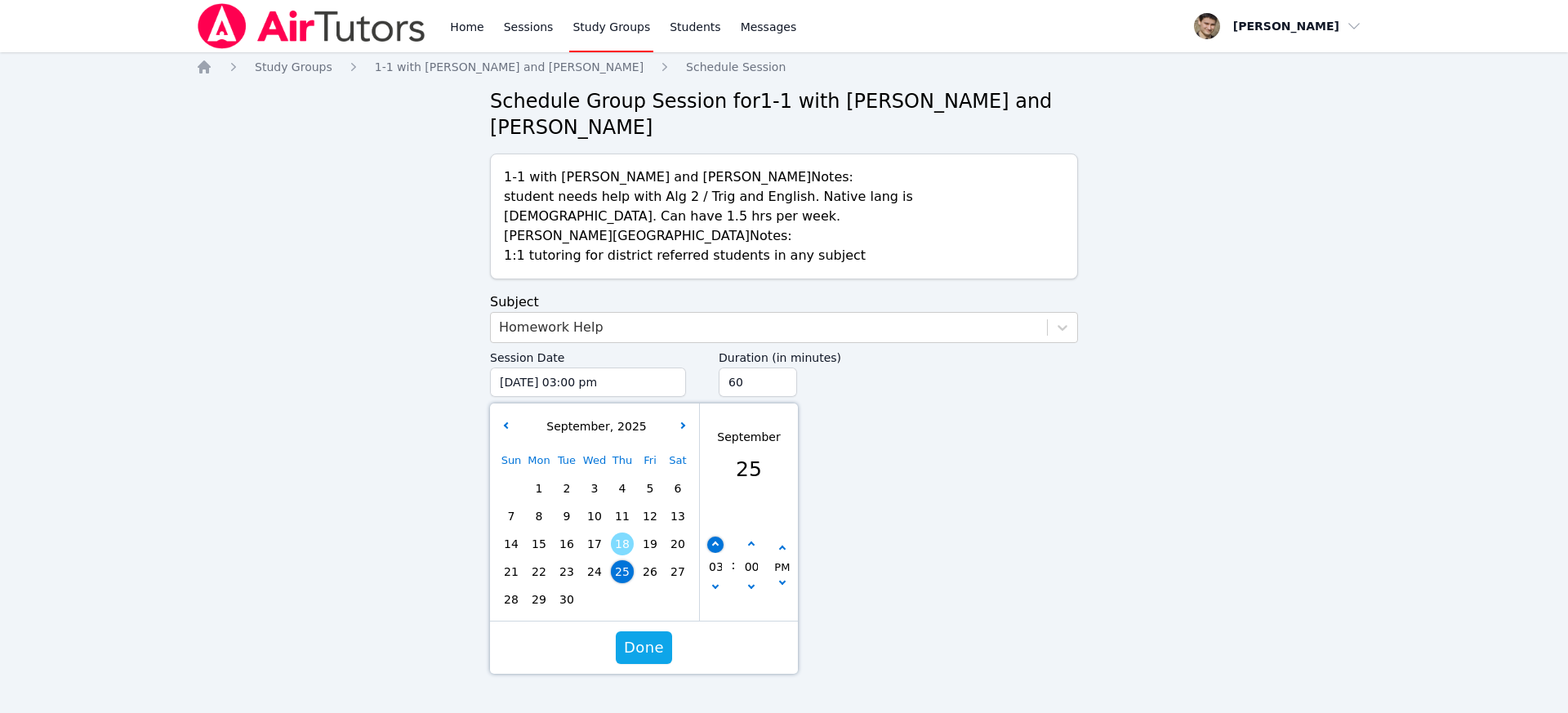
click at [716, 543] on icon "button" at bounding box center [715, 544] width 6 height 6
type input "09/25/2025 04:00 pm"
type input "04"
click at [716, 543] on icon "button" at bounding box center [715, 544] width 6 height 6
type input "09/25/2025 05:00 pm"
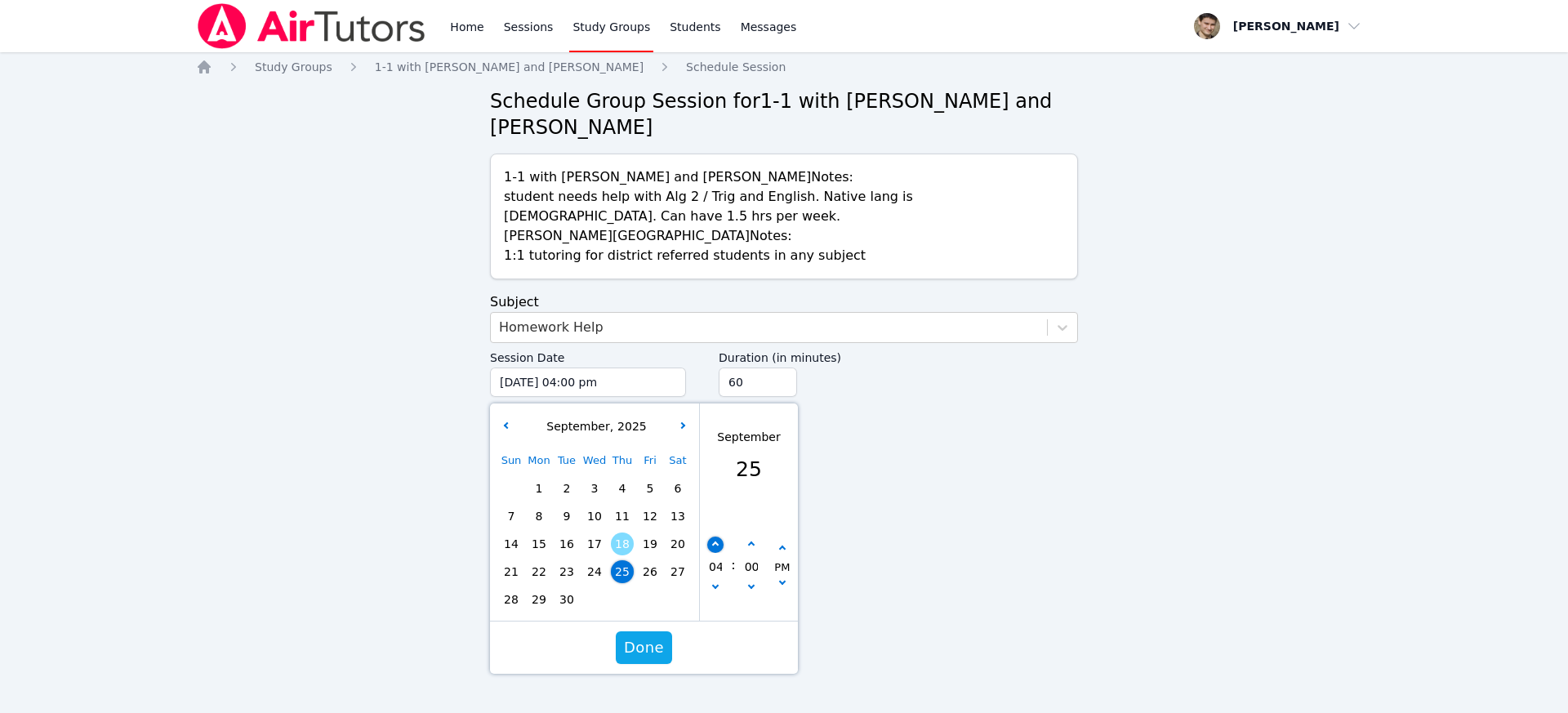
type input "05"
click at [716, 543] on icon "button" at bounding box center [715, 544] width 6 height 6
type input "09/25/2025 06:00 pm"
type input "06"
click at [716, 543] on icon "button" at bounding box center [715, 544] width 6 height 6
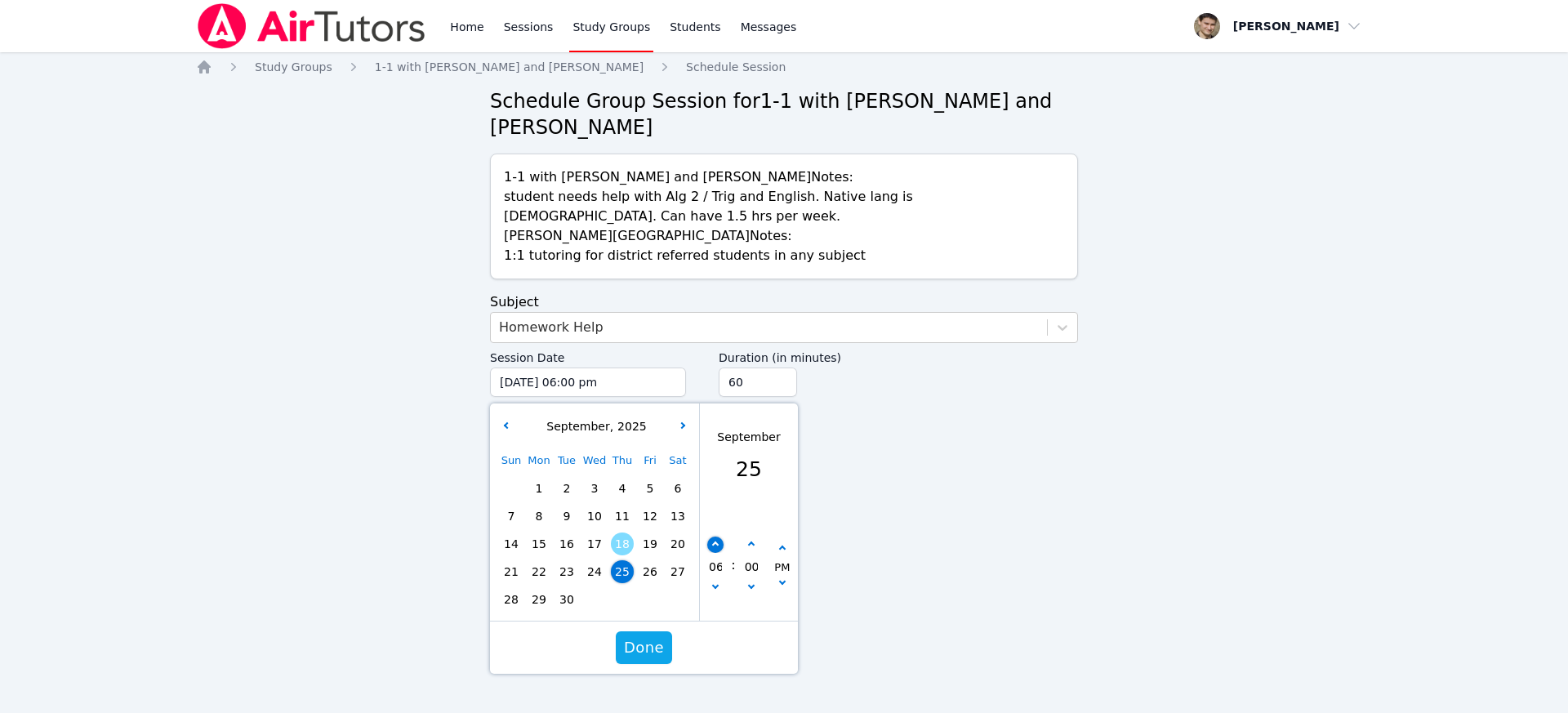
type input "09/25/2025 07:00 pm"
type input "07"
click at [716, 543] on icon "button" at bounding box center [715, 544] width 6 height 6
type input "09/25/2025 08:00 pm"
type input "08"
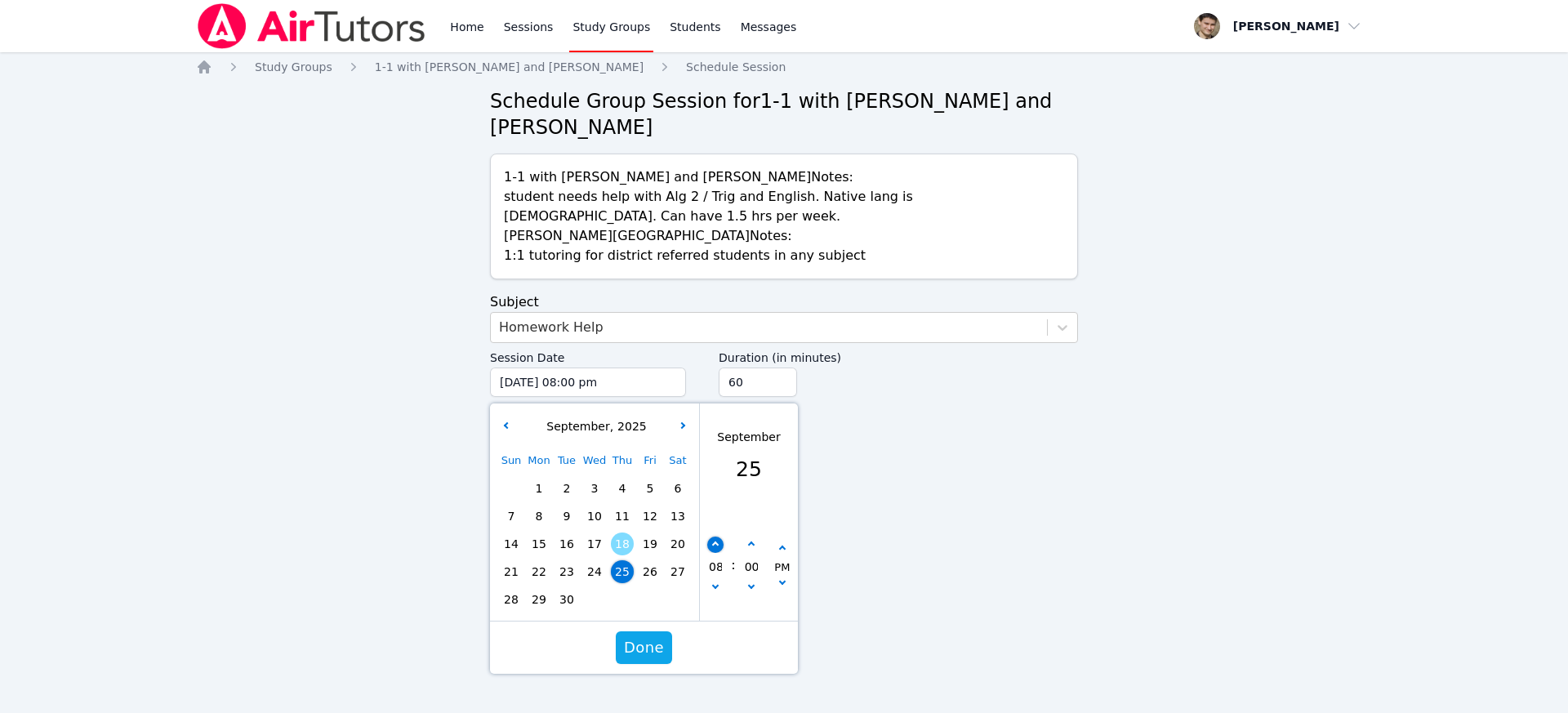
click at [716, 543] on icon "button" at bounding box center [715, 544] width 6 height 6
type input "09/25/2025 09:00 pm"
type input "09"
click at [656, 647] on span "Done" at bounding box center [644, 647] width 40 height 23
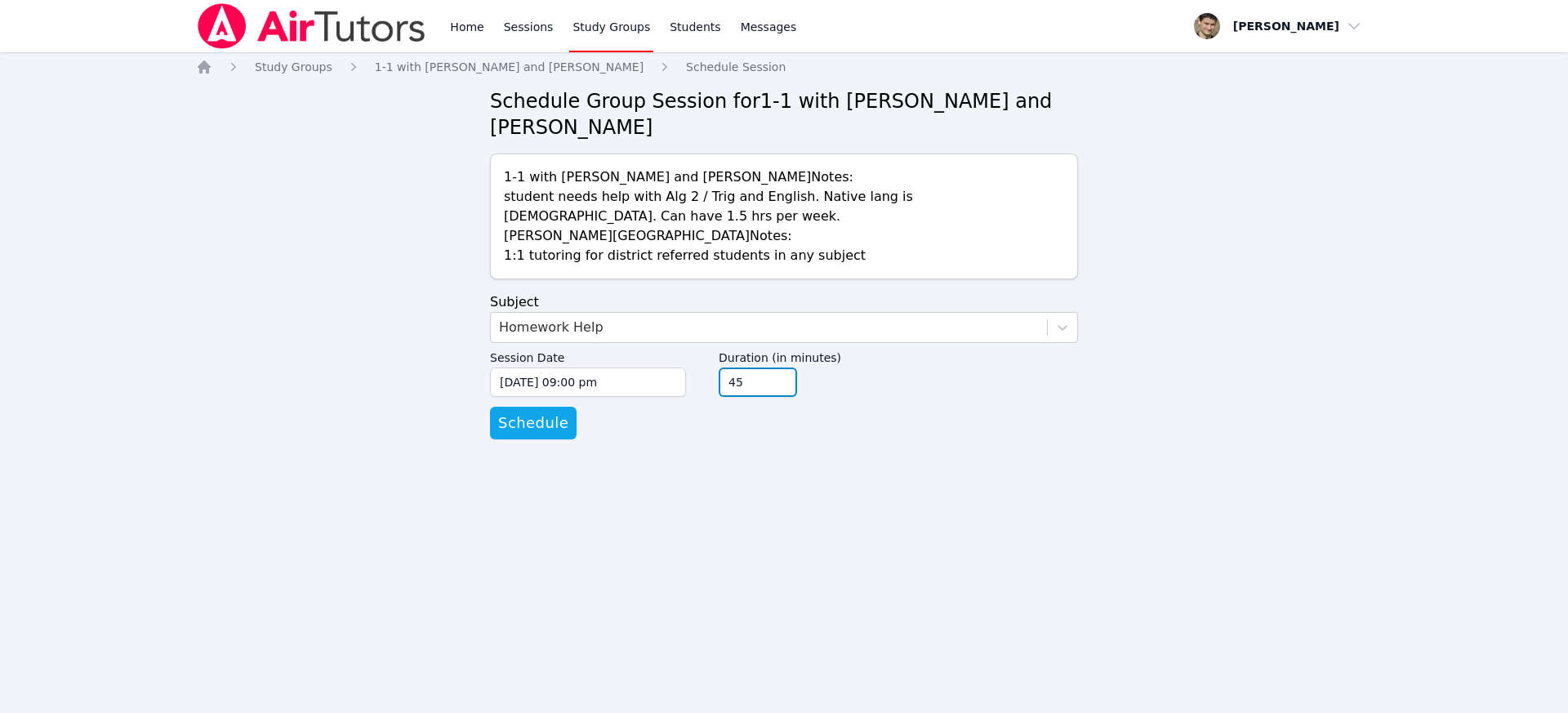
type input "45"
click at [785, 391] on input "45" at bounding box center [758, 382] width 79 height 29
click at [526, 428] on span "Schedule" at bounding box center [533, 423] width 71 height 23
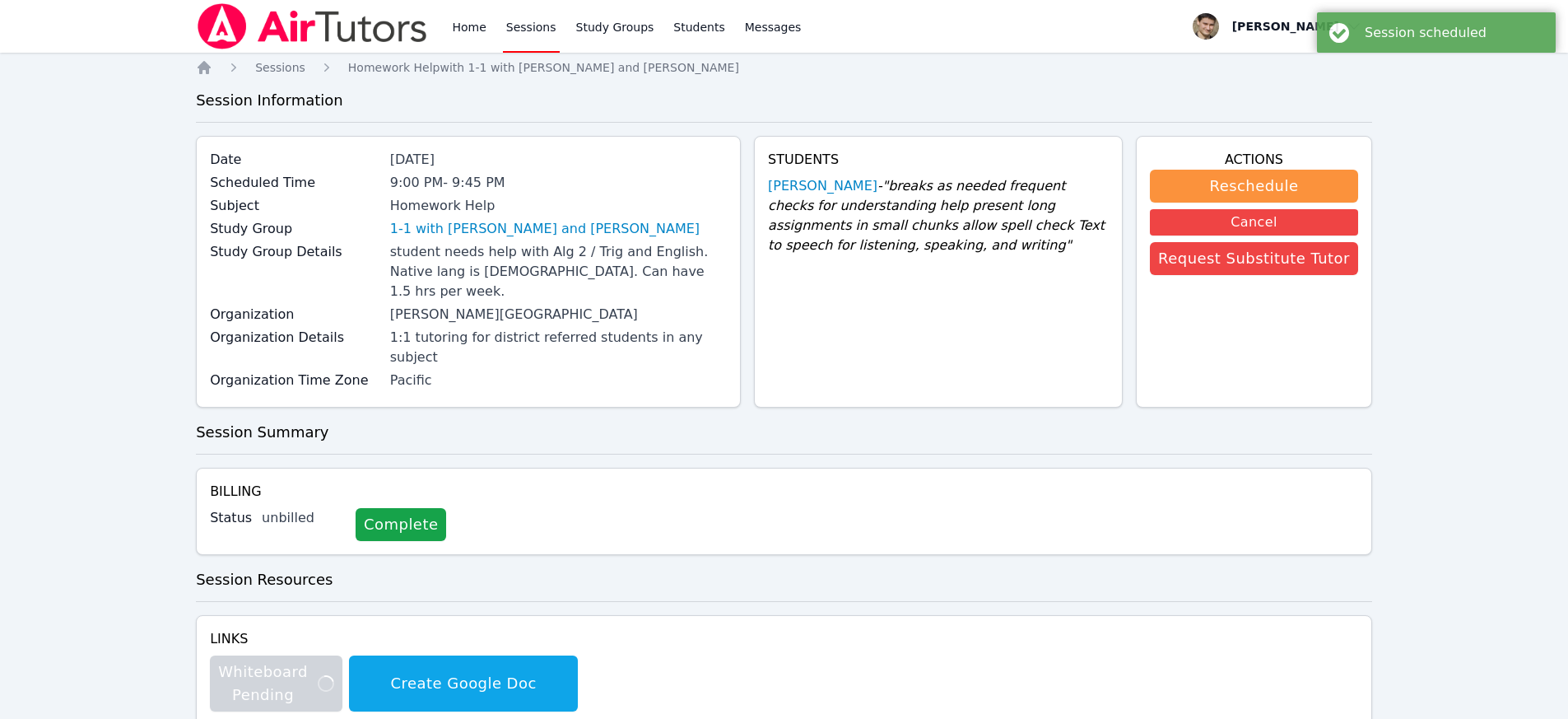
click at [525, 34] on link "Sessions" at bounding box center [531, 26] width 57 height 53
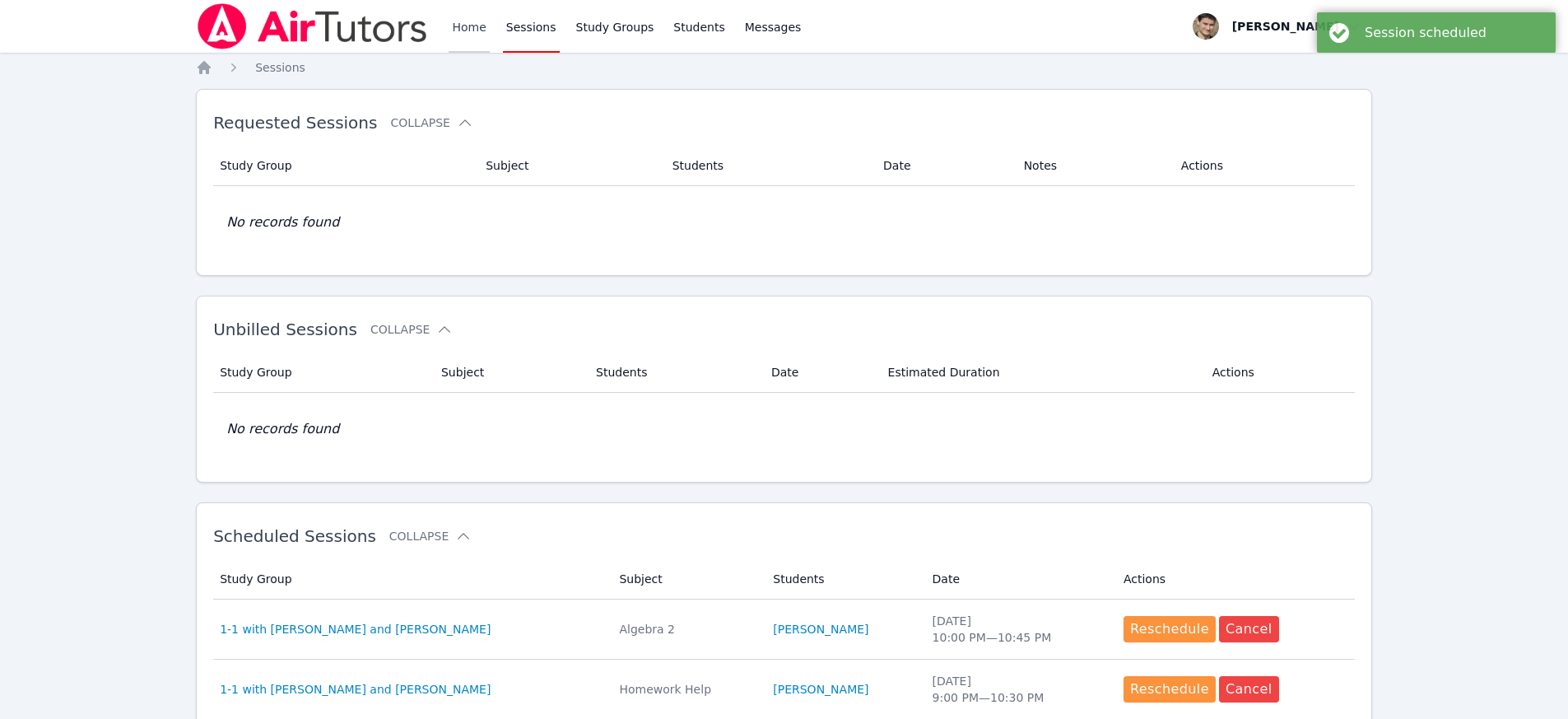
click at [465, 33] on link "Home" at bounding box center [469, 26] width 40 height 53
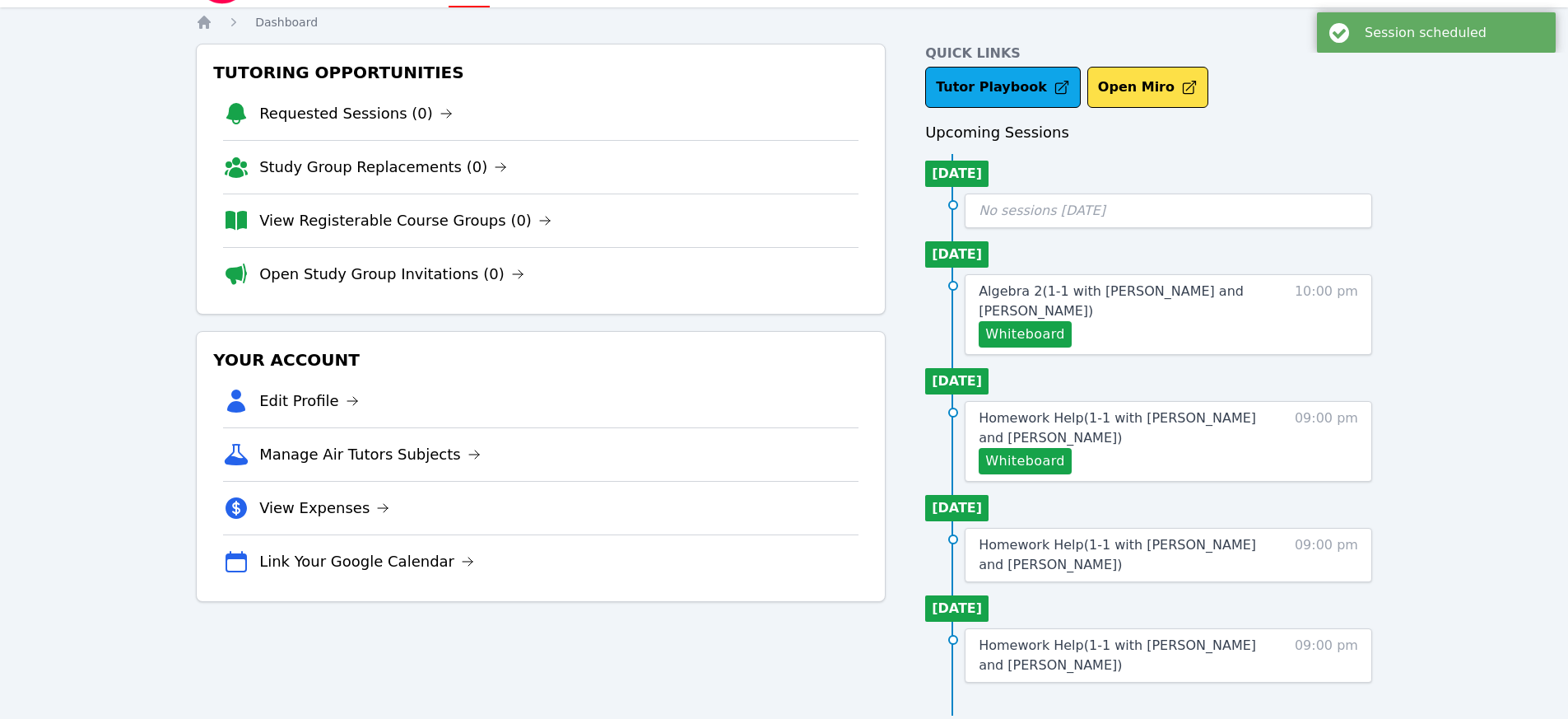
scroll to position [48, 0]
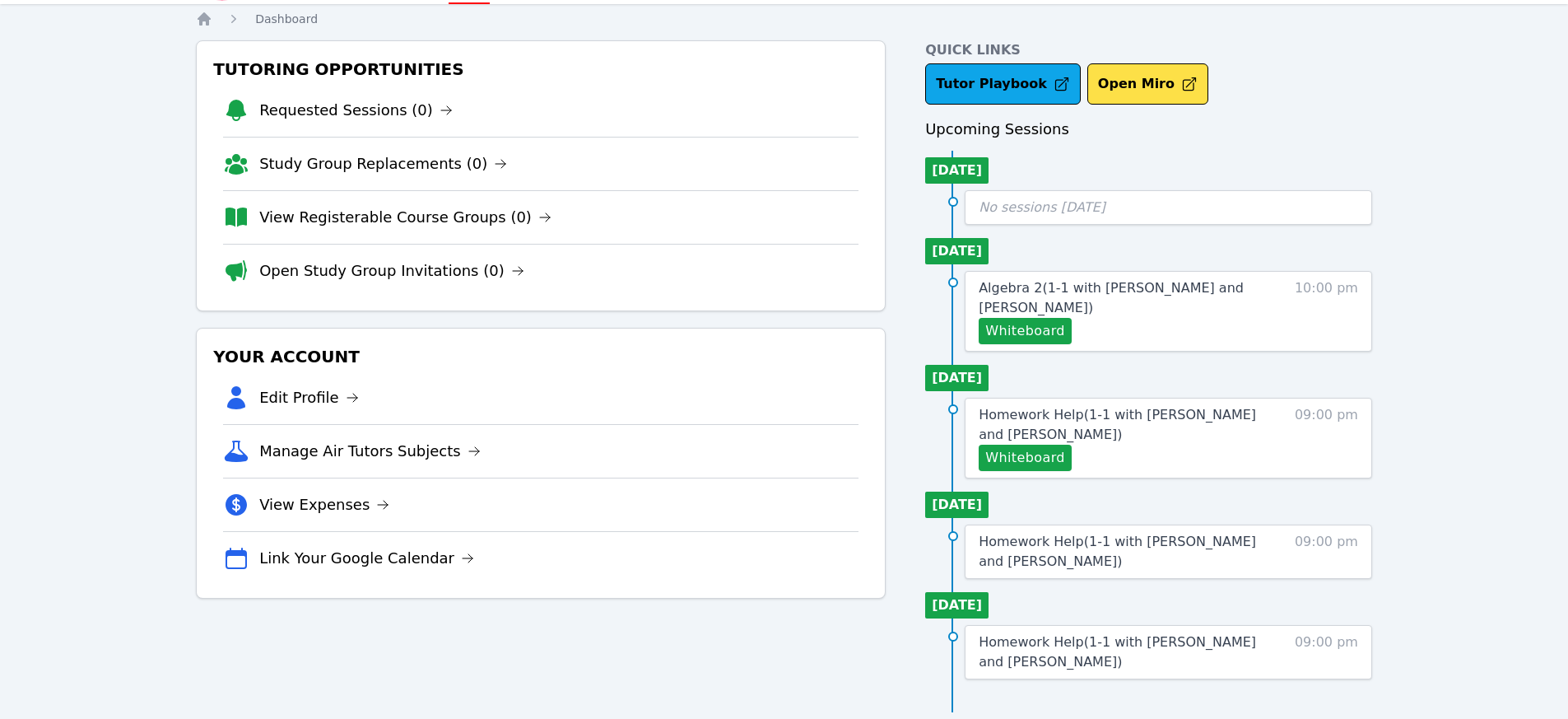
click at [1027, 213] on span "No sessions [DATE]" at bounding box center [1042, 206] width 127 height 16
click at [1100, 223] on div "No sessions [DATE]" at bounding box center [1168, 207] width 408 height 35
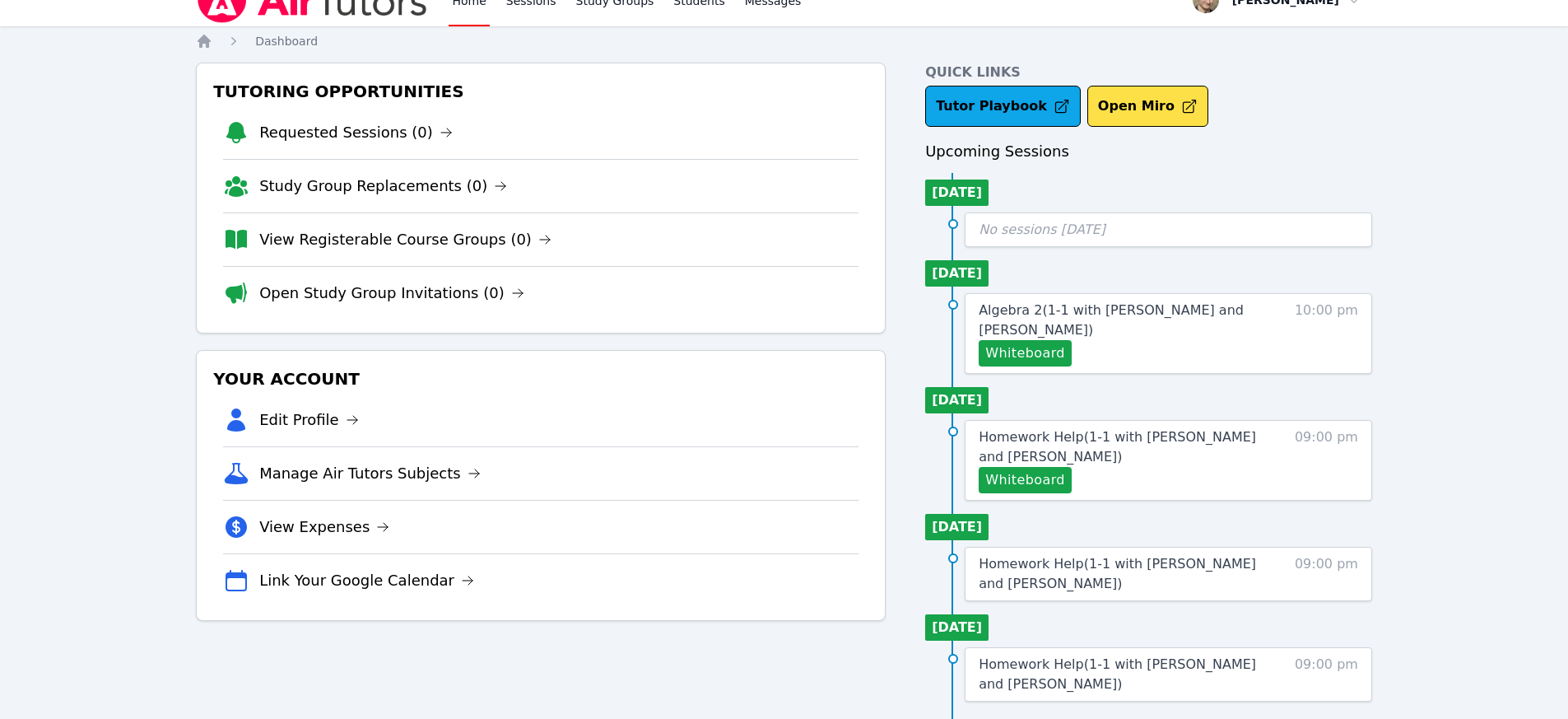
scroll to position [0, 0]
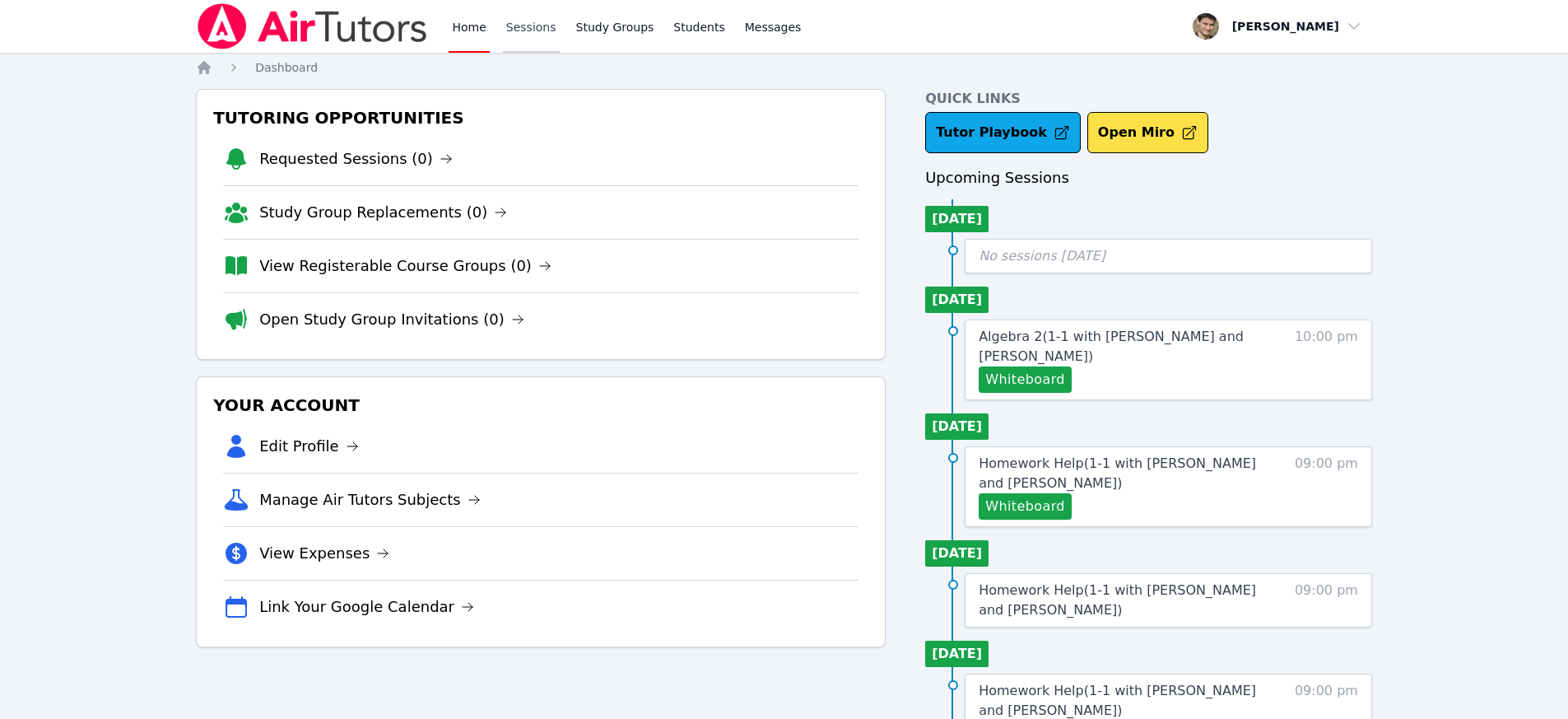
click at [524, 26] on link "Sessions" at bounding box center [531, 26] width 57 height 53
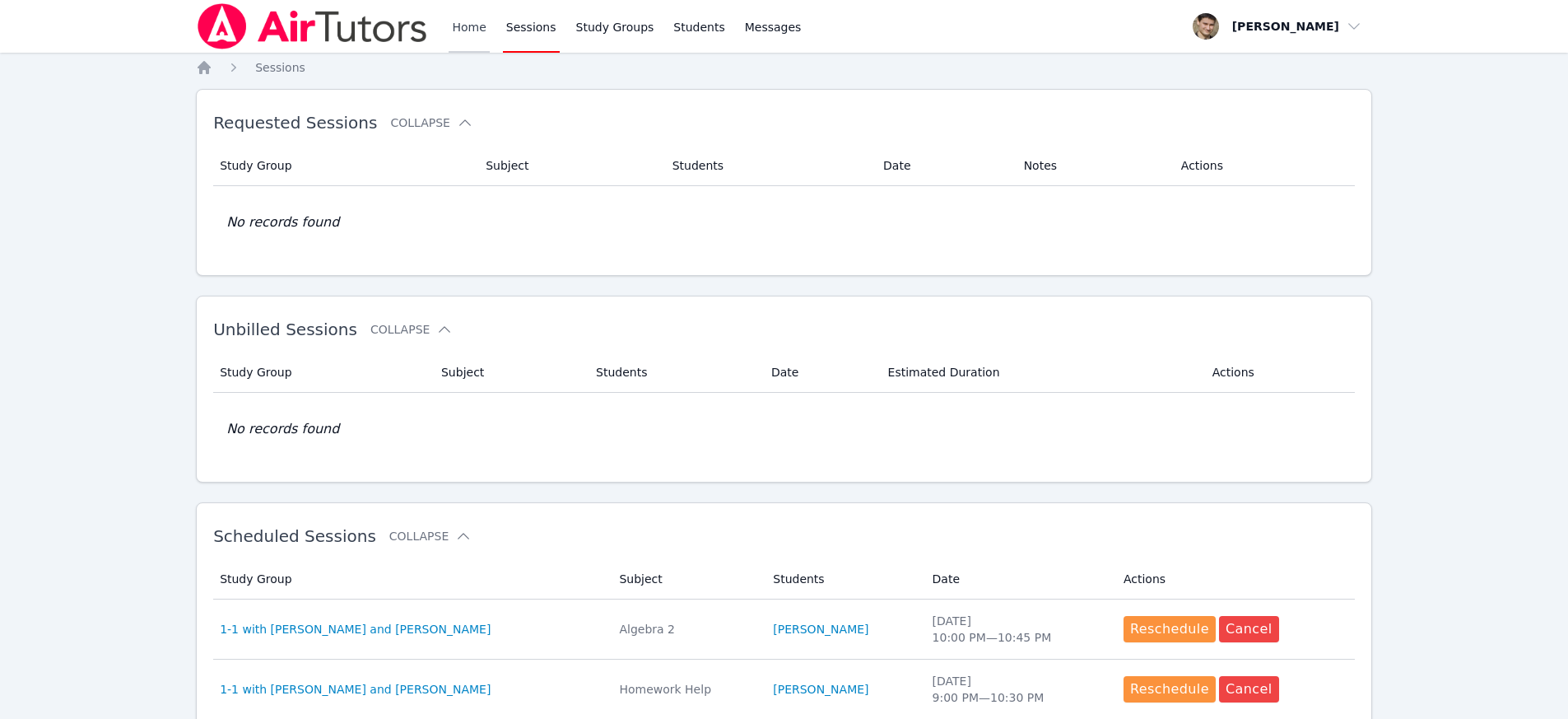
click at [476, 29] on link "Home" at bounding box center [469, 26] width 40 height 53
